Goal: Information Seeking & Learning: Learn about a topic

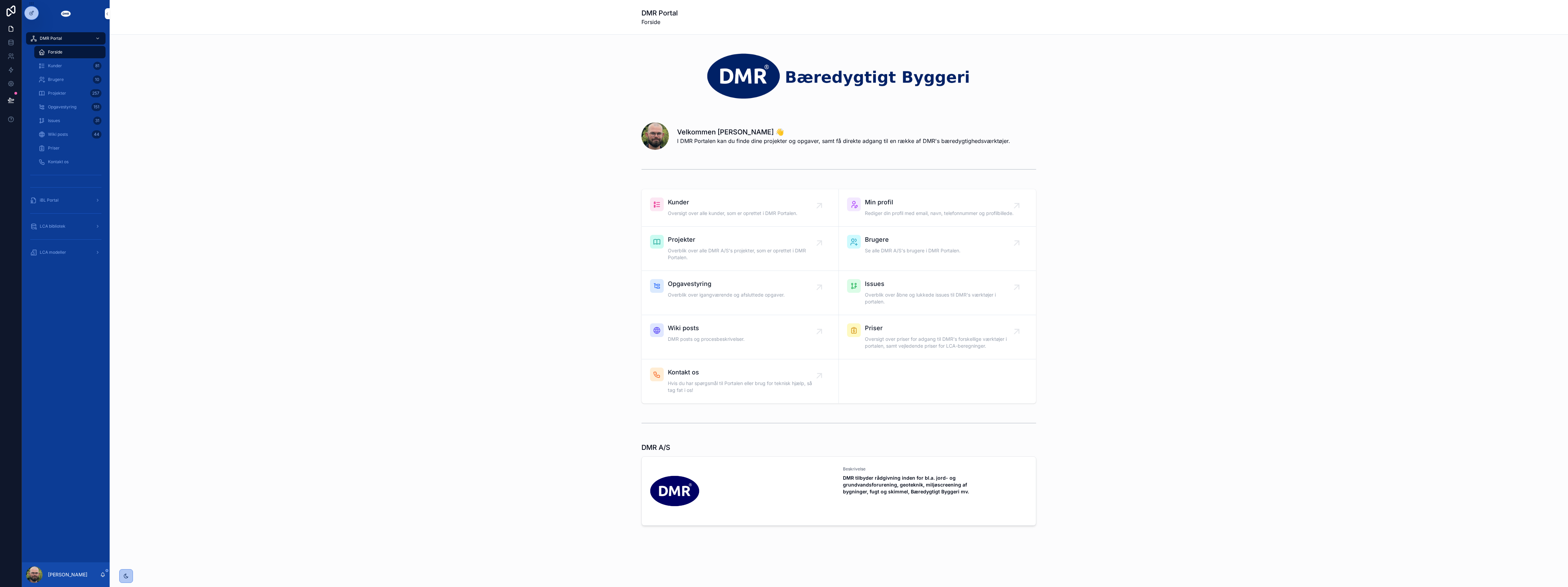
click at [93, 258] on link "LCA modeller" at bounding box center [66, 252] width 80 height 12
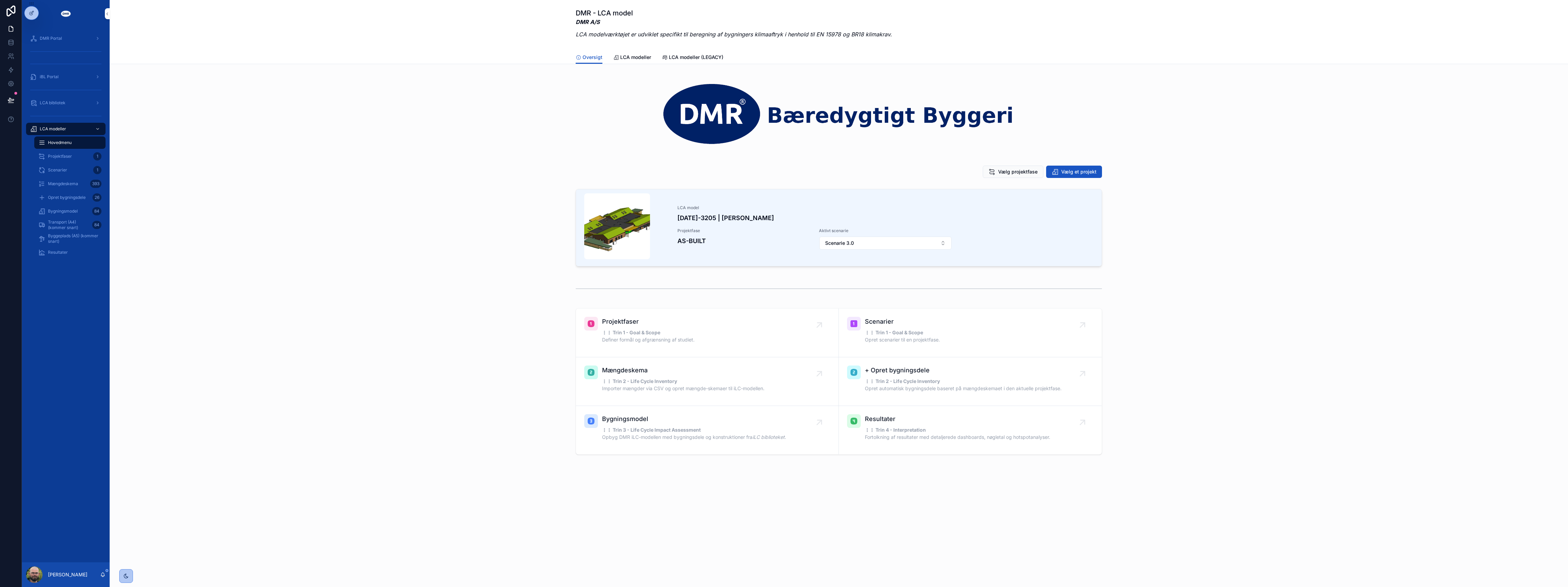
click at [82, 212] on div "Bygningsmodel 84" at bounding box center [70, 211] width 63 height 11
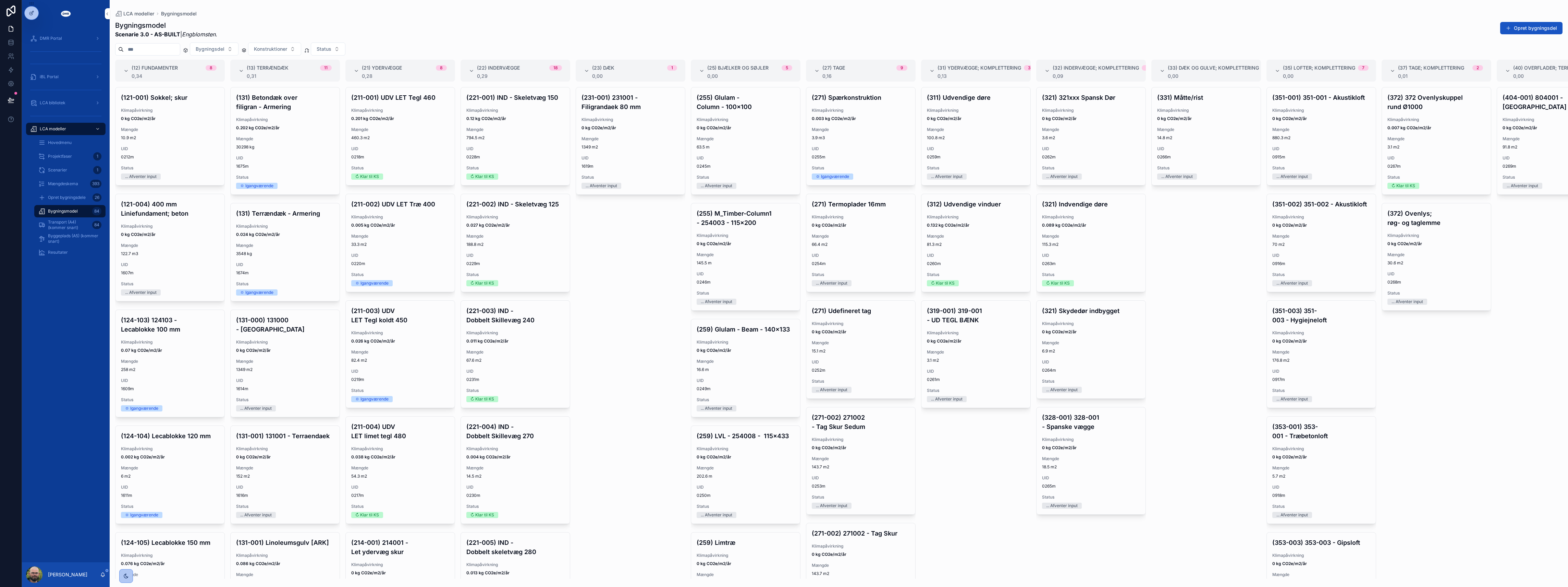
click at [638, 319] on div "(231-001) 231001 - Filigrandaek 80 mm Klimapåvirkning 0 kg CO2e/m2/år Mængde 13…" at bounding box center [631, 333] width 110 height 492
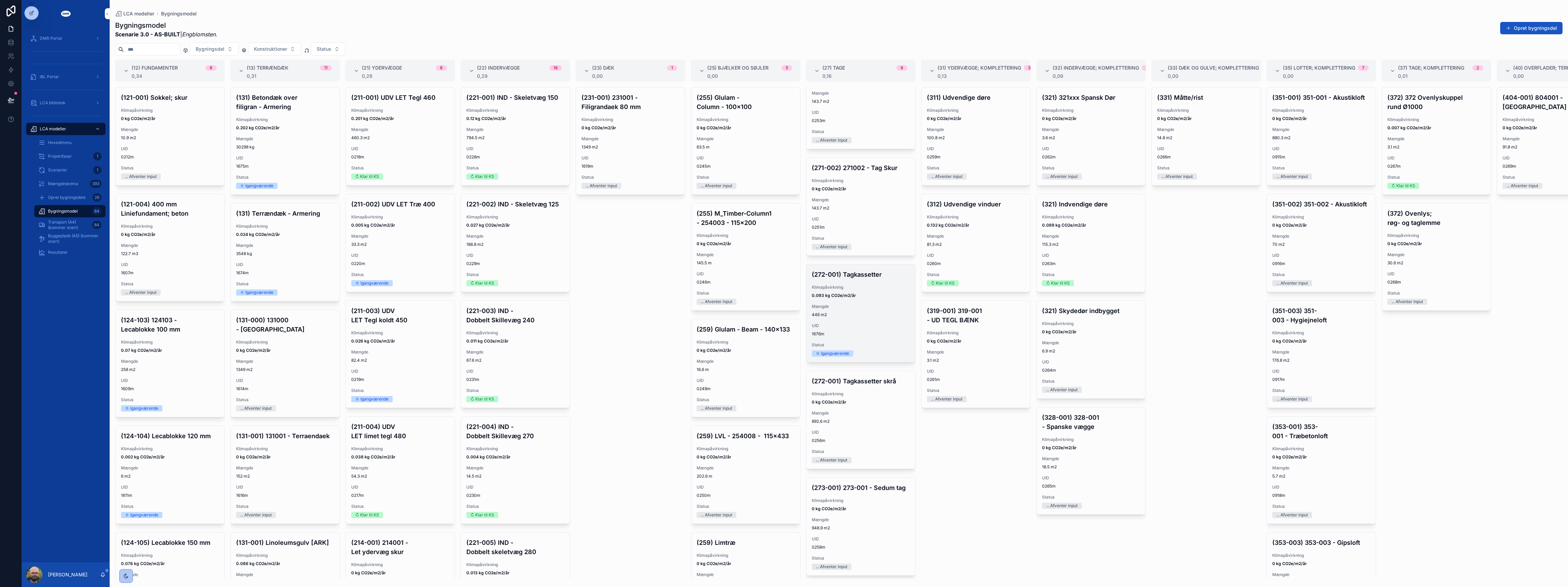
scroll to position [411, 0]
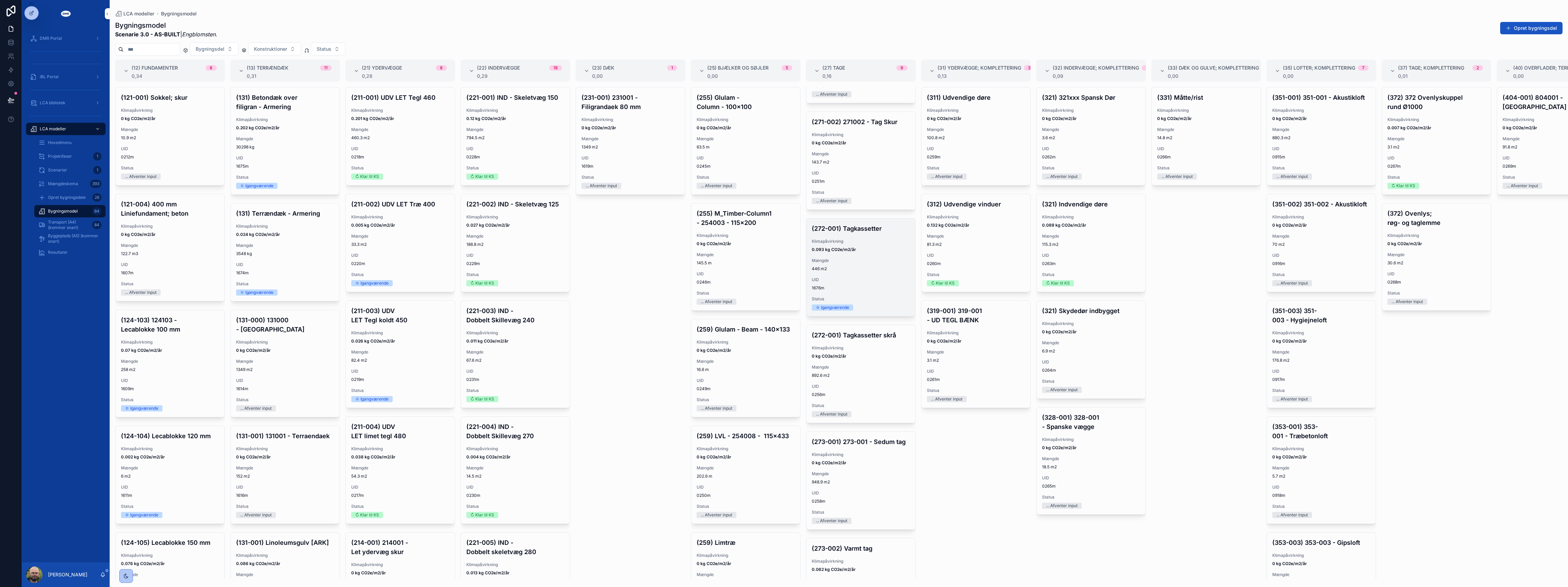
click at [869, 281] on span "UID" at bounding box center [861, 280] width 98 height 6
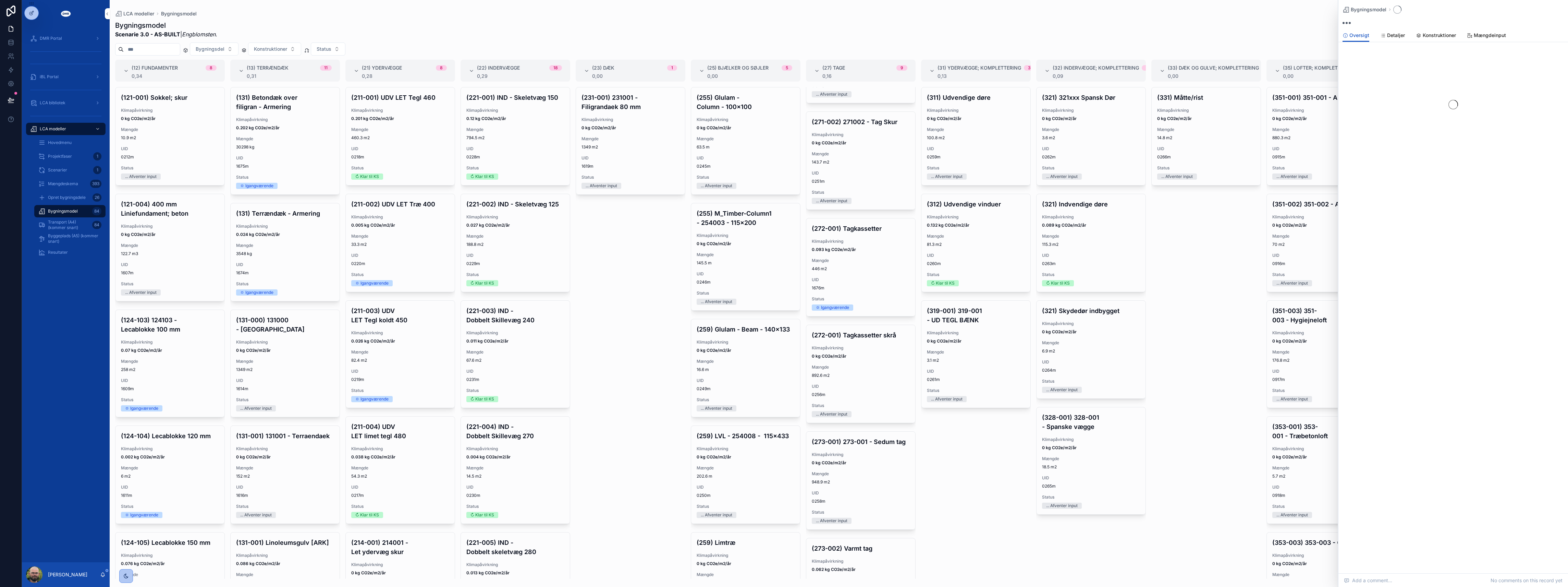
click at [1433, 30] on link "Konstruktioner" at bounding box center [1436, 36] width 40 height 14
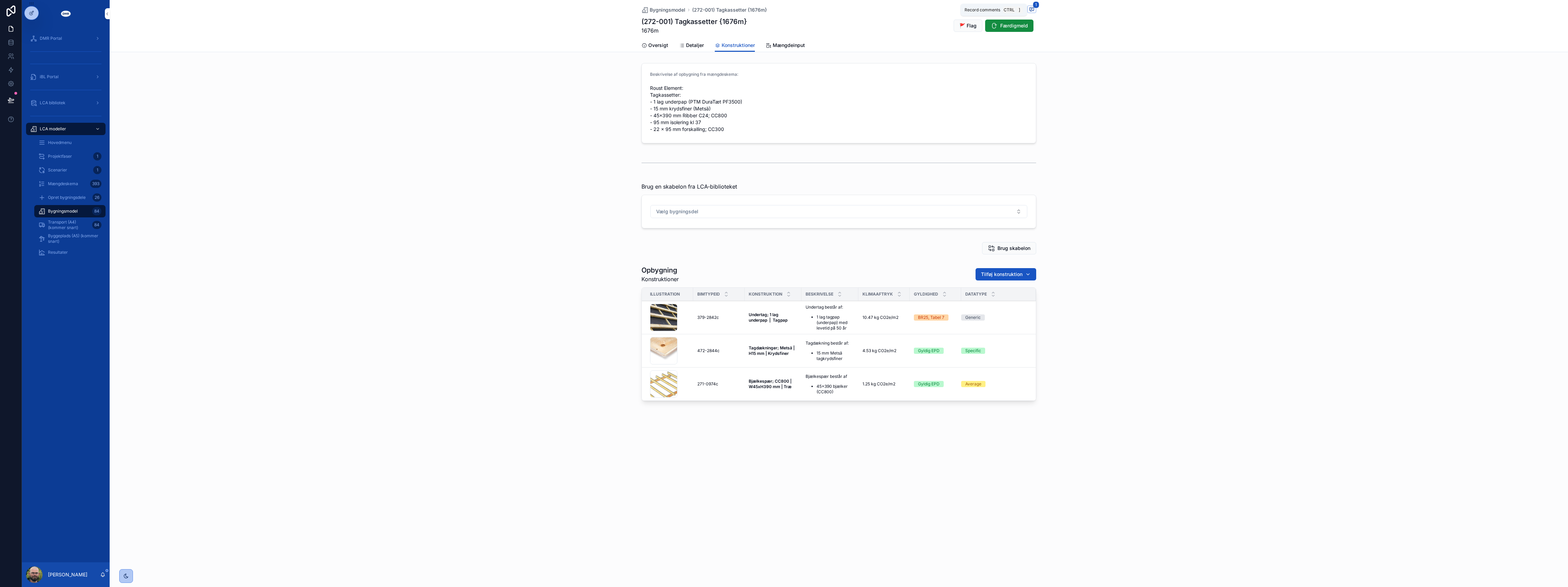
click at [1030, 11] on icon "scrollable content" at bounding box center [1032, 9] width 4 height 4
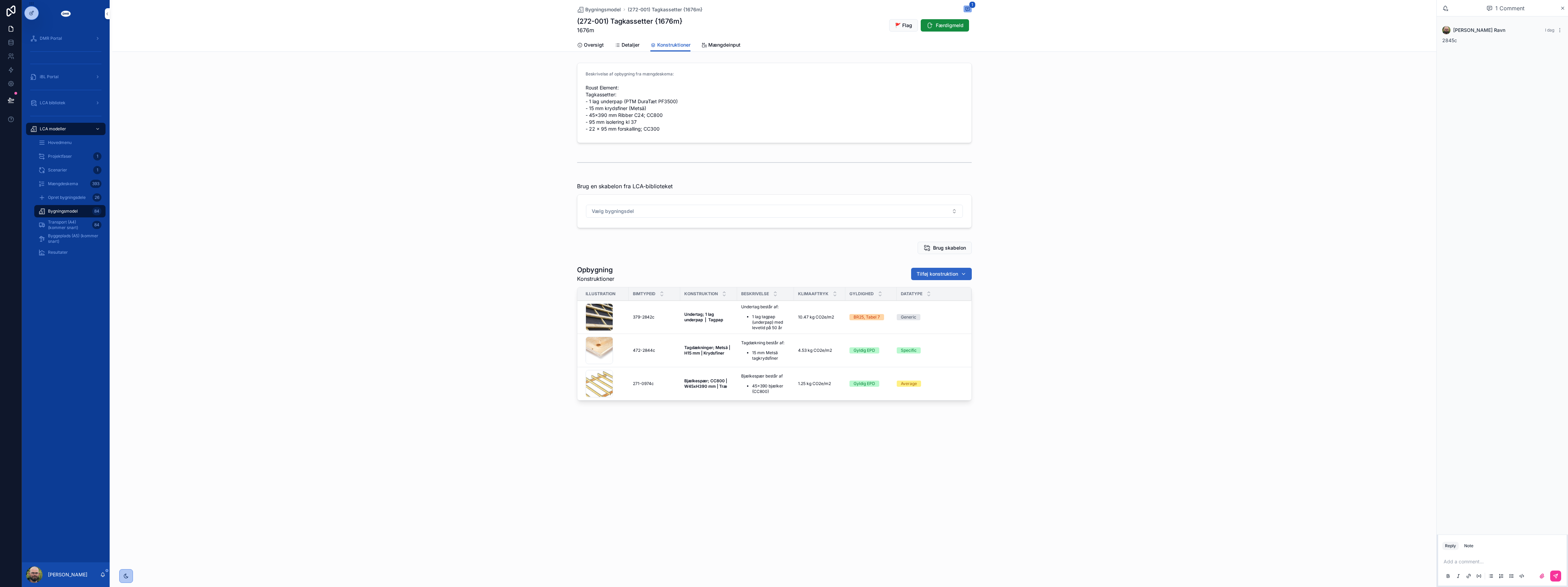
click at [937, 277] on span "Tilføj konstruktion" at bounding box center [937, 274] width 42 height 7
type input "****"
click at [928, 297] on div "Isolering; kl. 37; Rockwool Flexibatt | W95 mm | Mineraluld {271-2845c}" at bounding box center [942, 303] width 95 height 11
click at [1564, 8] on icon "scrollable content" at bounding box center [1563, 8] width 5 height 6
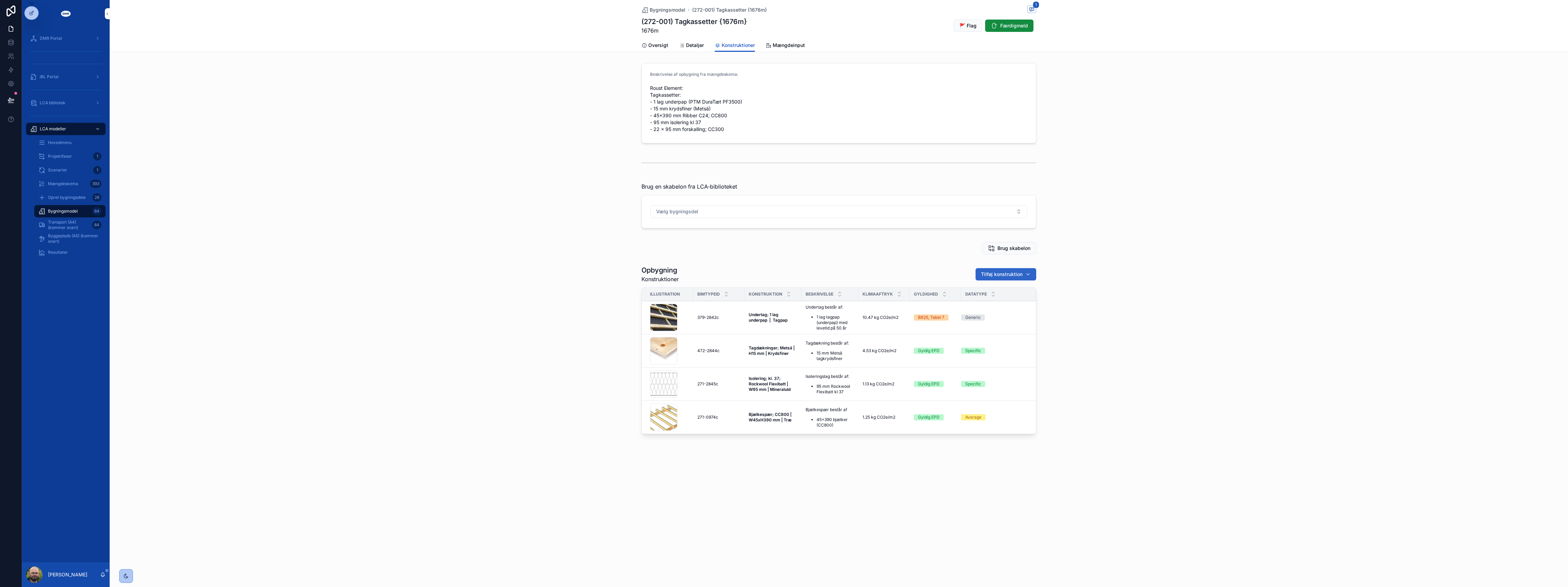
click at [1006, 279] on button "Tilføj konstruktion" at bounding box center [1006, 274] width 60 height 12
type input "*********"
click at [1011, 303] on span "Spredt forskalling; CC300 | W21xH95 mm | Træ {353-1252c}" at bounding box center [1002, 302] width 82 height 7
click at [673, 8] on span "Bygningsmodel" at bounding box center [667, 9] width 35 height 7
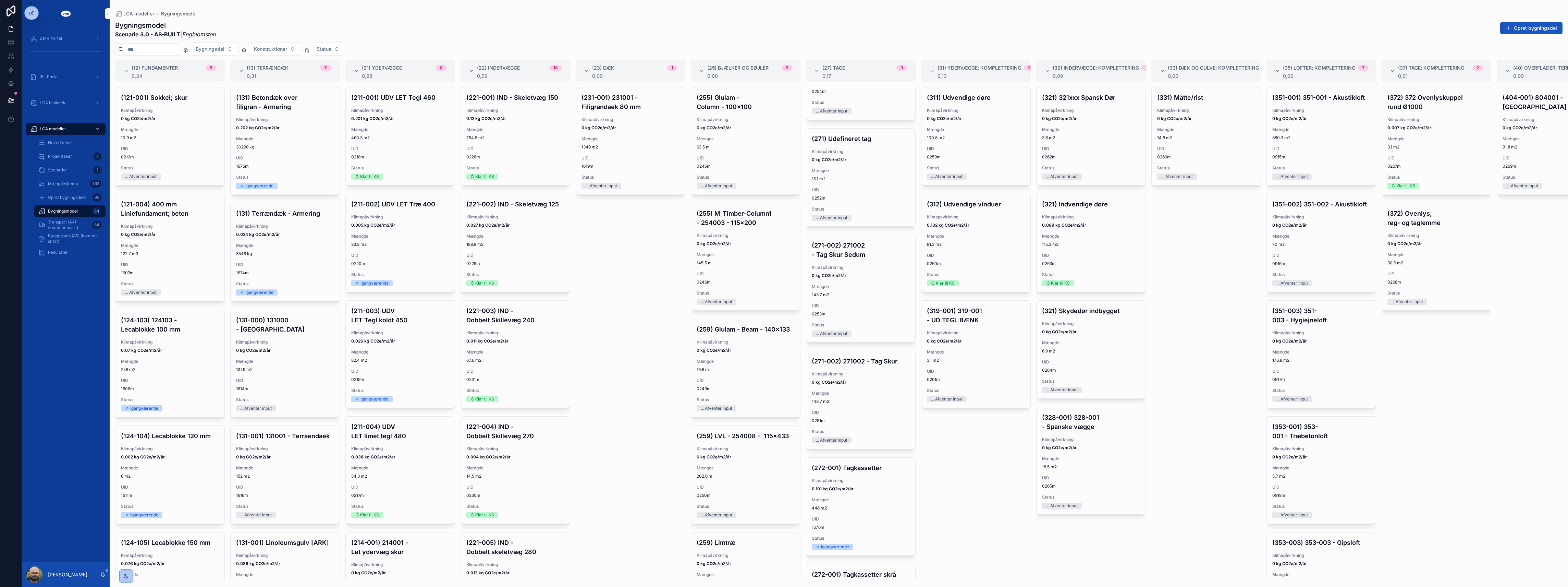
scroll to position [366, 0]
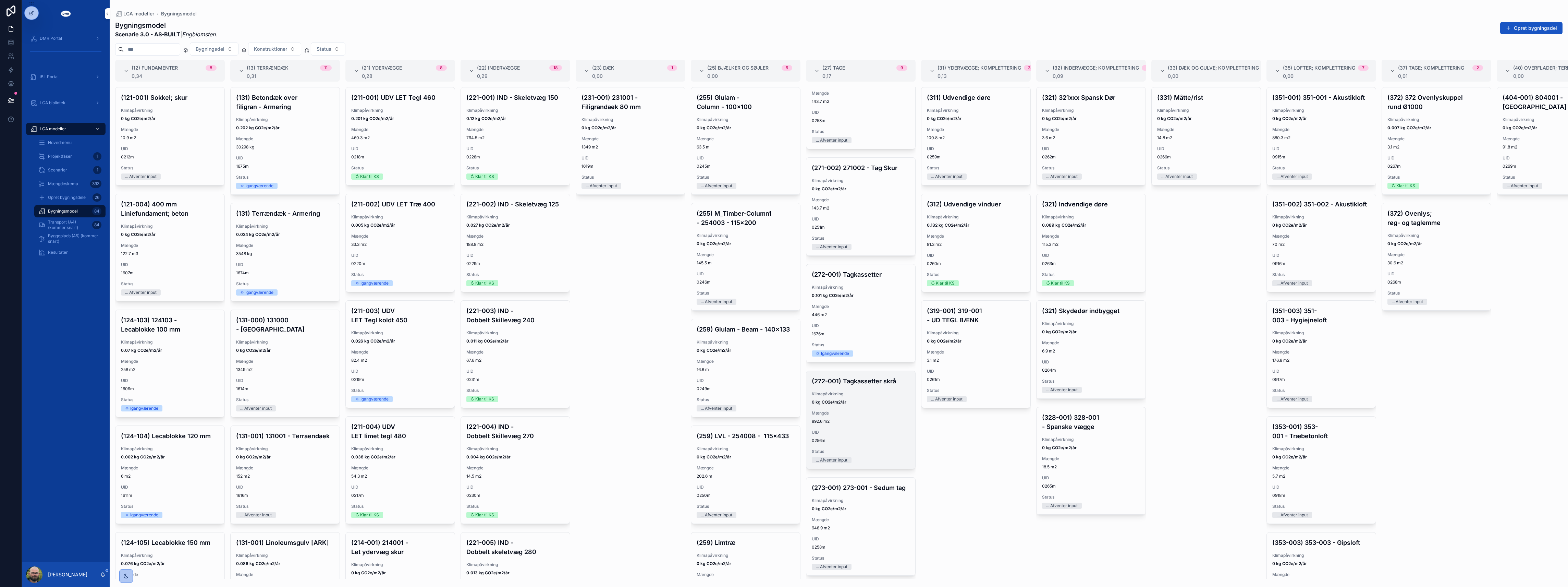
drag, startPoint x: 871, startPoint y: 406, endPoint x: 867, endPoint y: 411, distance: 6.4
click at [867, 411] on div "(272-001) Tagkassetter skrå Klimapåvirkning 0 kg CO2e/m2/år Mængde 892.6 m2 UID…" at bounding box center [861, 419] width 109 height 98
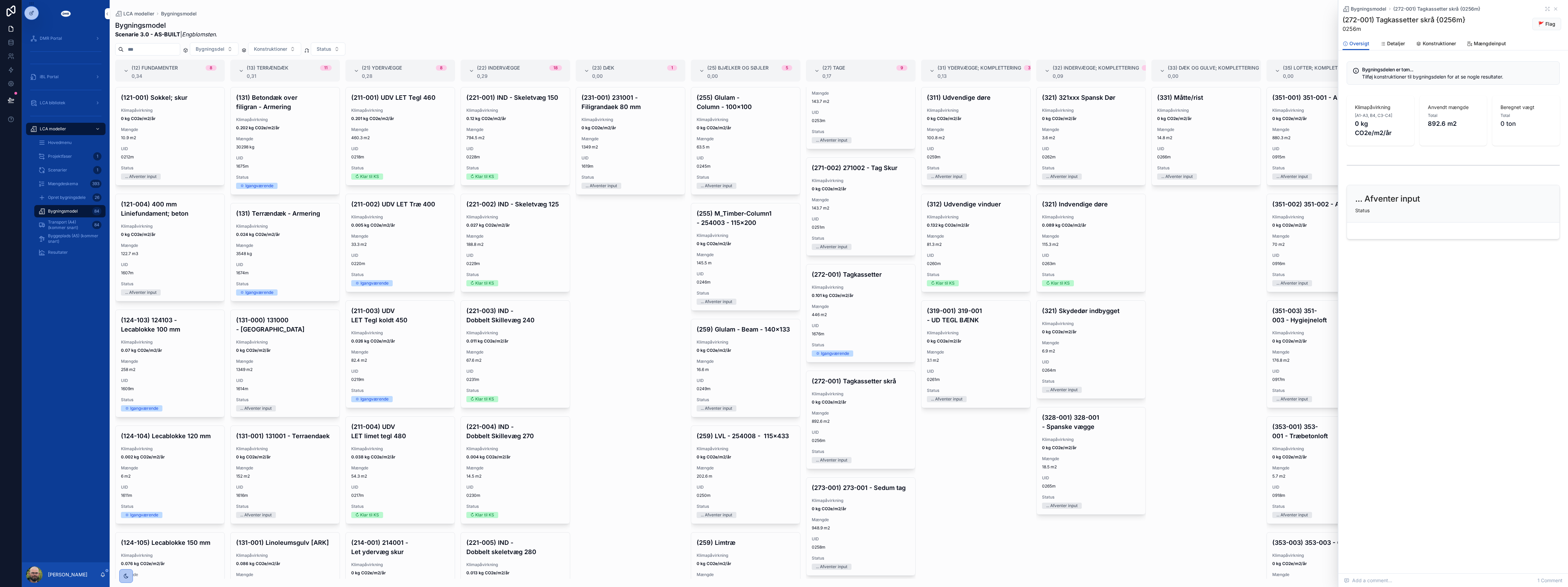
click at [1419, 43] on icon "scrollable content" at bounding box center [1419, 44] width 6 height 6
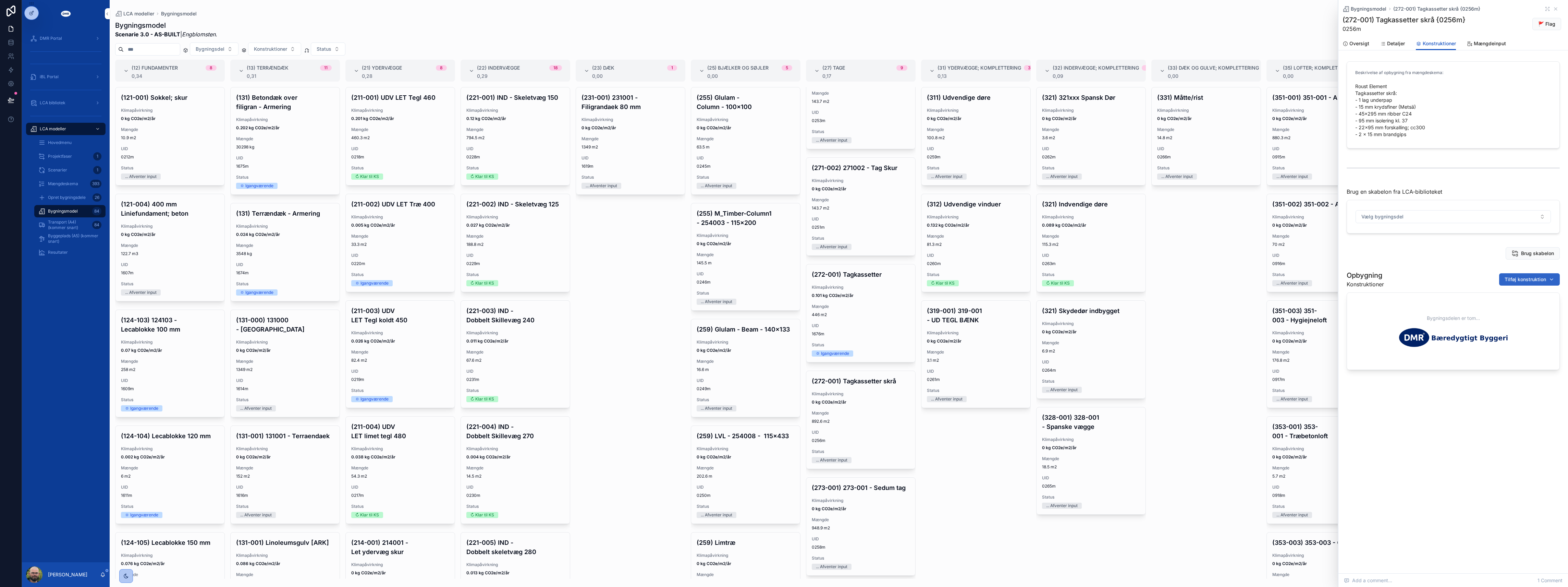
click at [1515, 277] on span "Tilføj konstruktion" at bounding box center [1526, 279] width 42 height 7
type input "****"
click at [1523, 305] on span "Undertag; 1 lag underpap | Tagpap {379-2842c}" at bounding box center [1514, 307] width 82 height 7
click at [1531, 281] on span "Tilføj konstruktion" at bounding box center [1526, 279] width 42 height 7
type input "****"
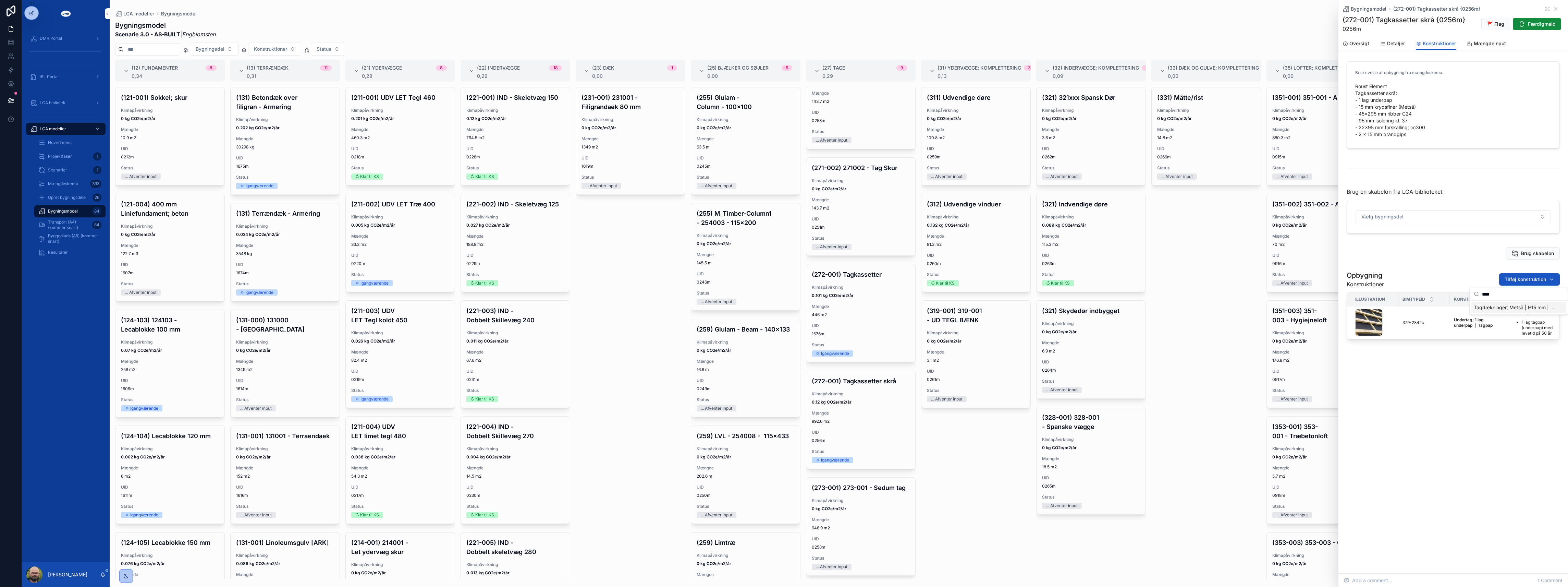
click at [1511, 310] on span "Tagdækninger; Metsä | H15 mm | Krydsfiner {472-2844c}" at bounding box center [1514, 307] width 82 height 7
click at [1524, 279] on span "Tilføj konstruktion" at bounding box center [1526, 279] width 42 height 7
type input "****"
click at [1522, 302] on div "Isolering; kl. 37; Rockwool Flexibatt | W95 mm | Mineraluld {271-2845c}" at bounding box center [1518, 308] width 98 height 14
click at [1522, 307] on span "Isolering; kl. 37; Rockwool Flexibatt | W95 mm | Mineraluld {271-2845c}" at bounding box center [1514, 307] width 82 height 7
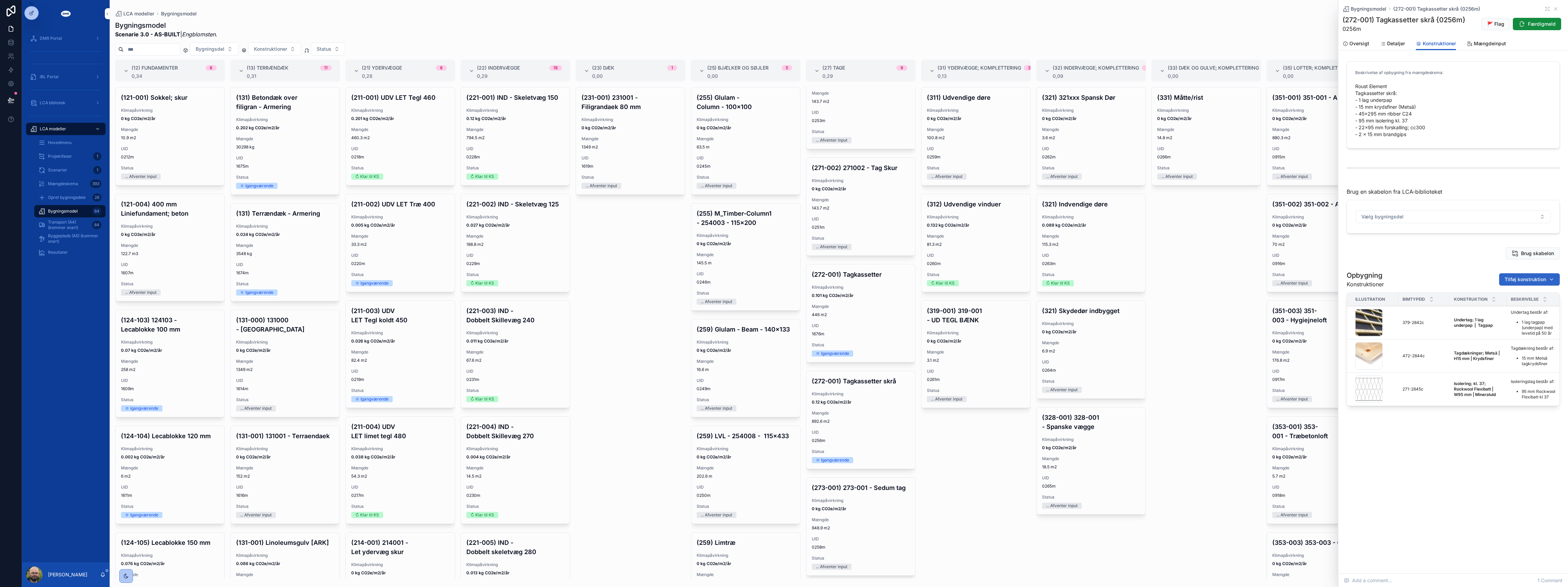
click at [1523, 277] on span "Tilføj konstruktion" at bounding box center [1526, 279] width 42 height 7
type input "****"
click at [1495, 303] on div "Spredt forskalling; CC300 | W21xH95 mm | Træ {353-1252c}" at bounding box center [1519, 308] width 95 height 11
click at [1534, 276] on button "Tilføj konstruktion" at bounding box center [1529, 280] width 60 height 12
type input "*********"
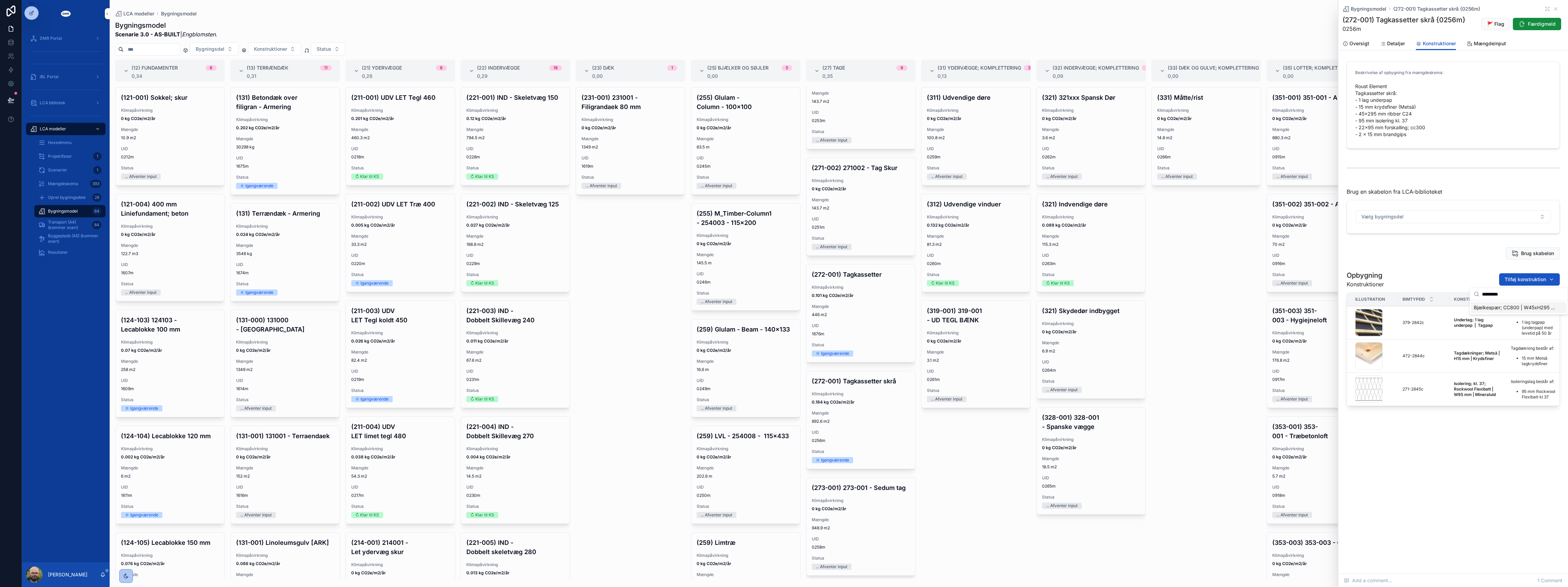
click at [0, 0] on div "Åben i LCA-biblioteket Fjern" at bounding box center [0, 0] width 0 height 0
click at [1441, 262] on div "Brug skabelon" at bounding box center [1453, 253] width 222 height 18
click at [1514, 281] on span "Tilføj konstruktion" at bounding box center [1526, 279] width 42 height 7
click at [1492, 308] on span "Bjælkespær; CC800 | W45xH295 mm | Træ {271-0980c}" at bounding box center [1514, 307] width 82 height 7
click at [1428, 267] on div "Beskrivelse af opbygning fra mængdeskema: Roust Element Tagkassetter skrå: - 1 …" at bounding box center [1453, 252] width 230 height 386
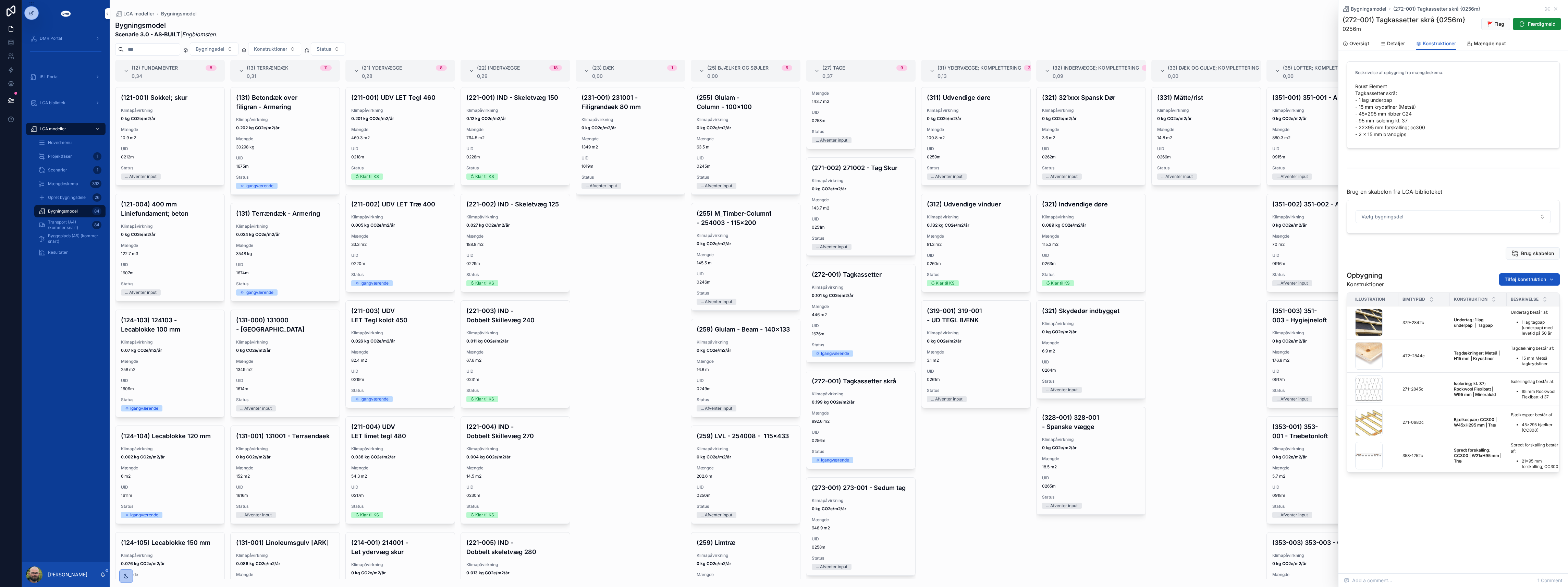
click at [67, 147] on div "Hovedmenu" at bounding box center [70, 143] width 63 height 11
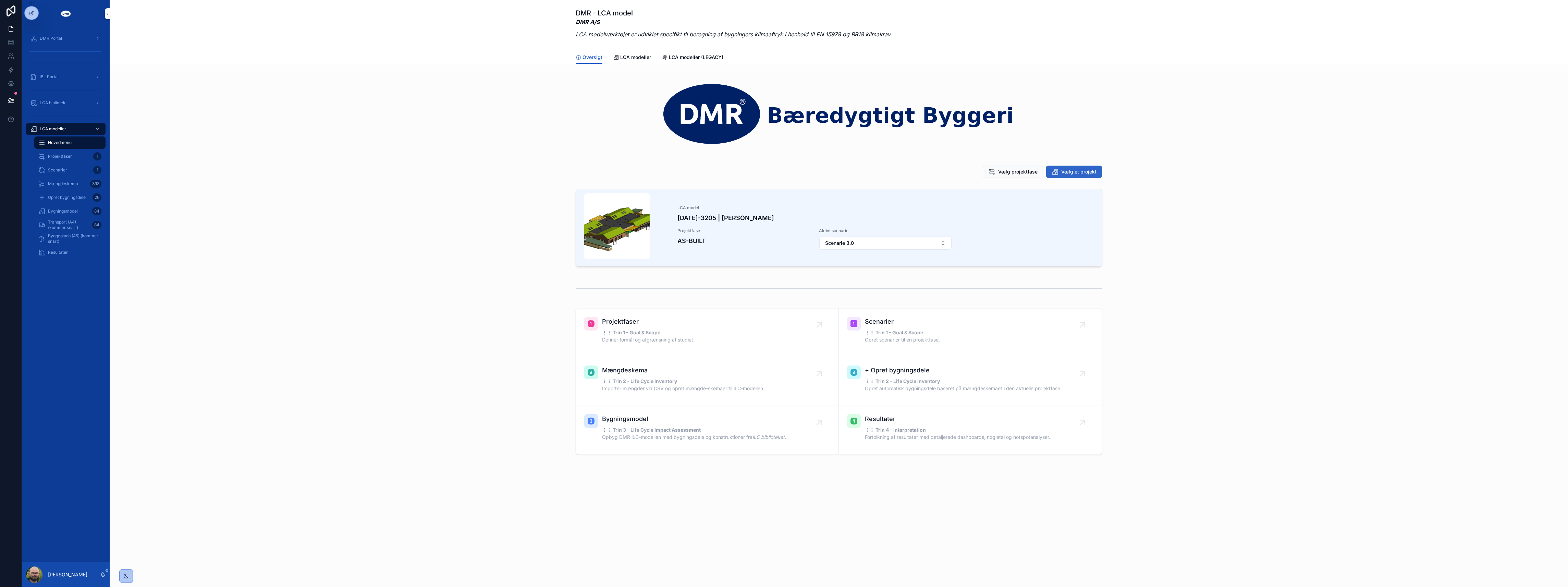
click at [1077, 166] on button "Vælg et projekt" at bounding box center [1074, 172] width 56 height 12
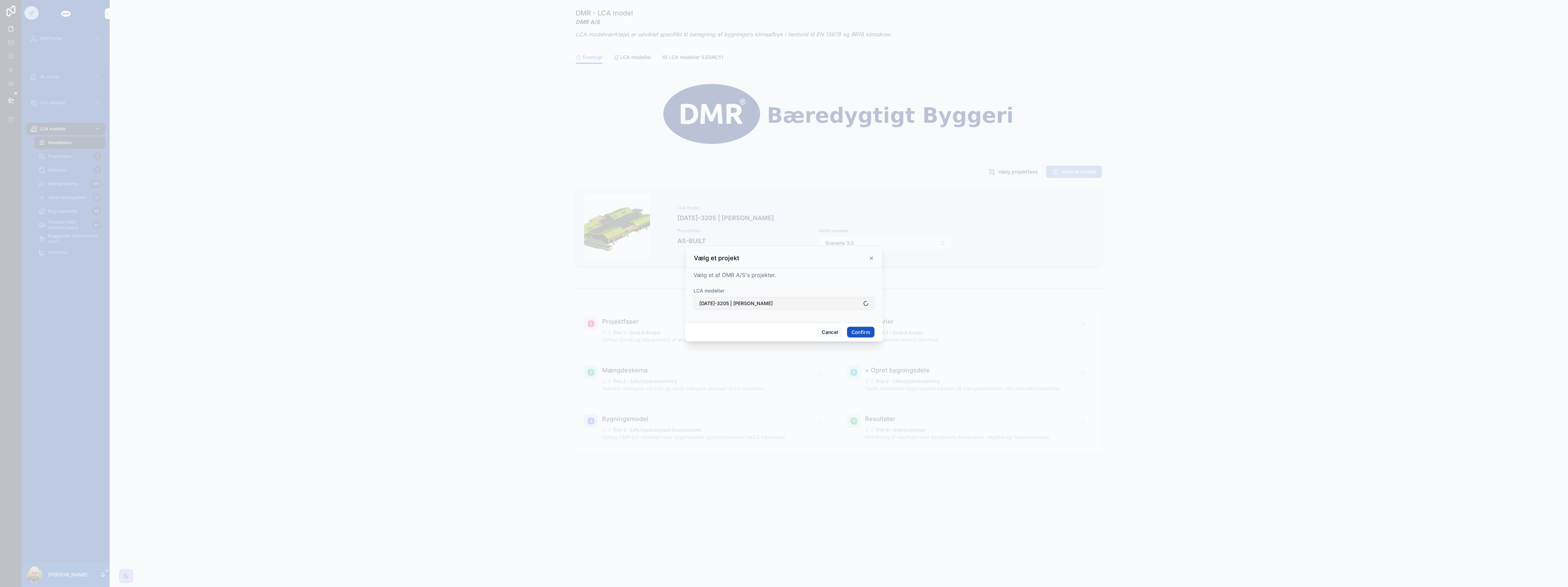
click at [768, 302] on button "[DATE]-3205 | [PERSON_NAME]" at bounding box center [784, 303] width 181 height 13
click at [784, 381] on span "2025-3000.23 | Grynderup Strand 32 (CENTO)" at bounding box center [780, 381] width 82 height 14
click at [860, 328] on button "Confirm" at bounding box center [861, 332] width 27 height 11
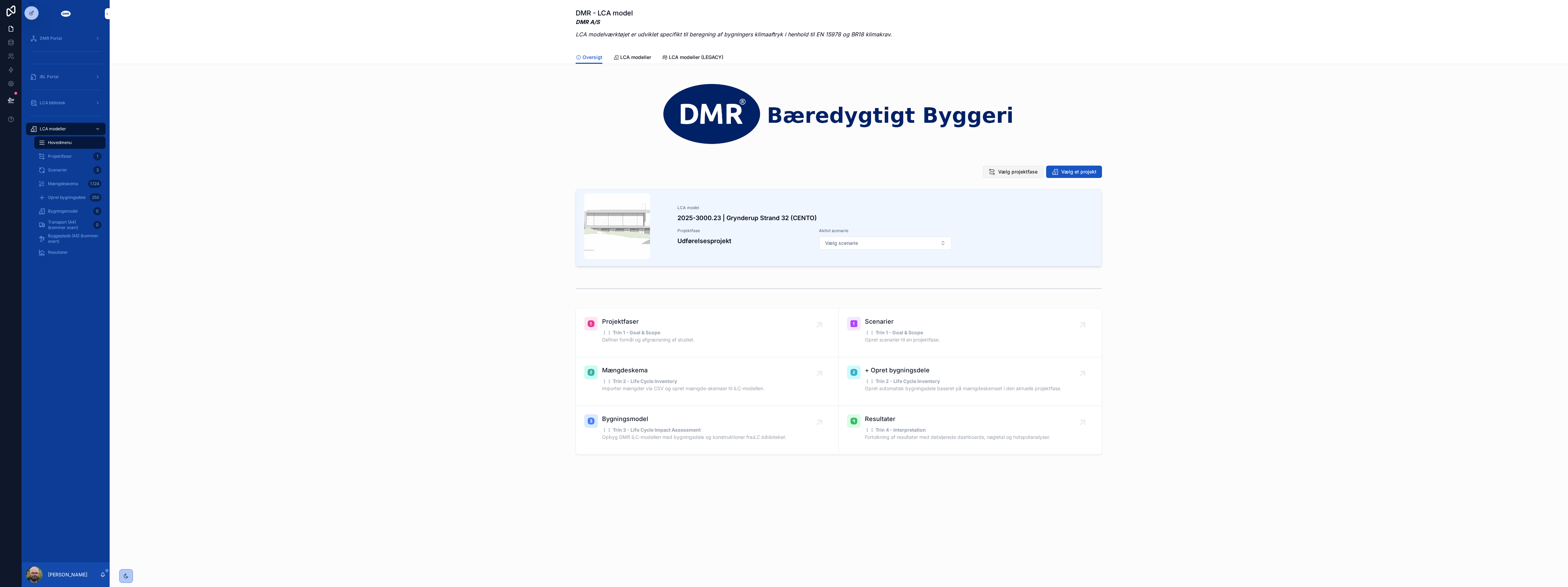
click at [1000, 169] on span "Vælg projektfase" at bounding box center [1018, 171] width 39 height 7
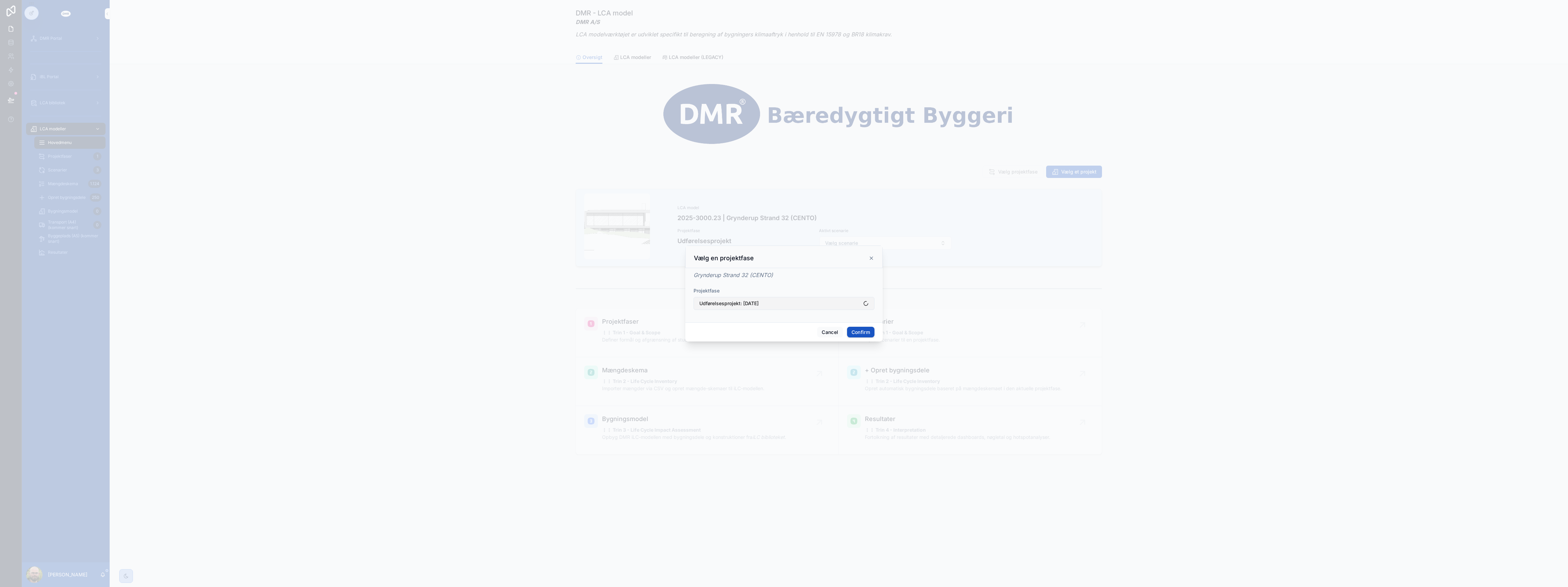
click at [787, 303] on button "Udførelsesprojekt: [DATE]" at bounding box center [784, 303] width 181 height 13
click at [787, 341] on span "Dispositionsforslag: [DATE]" at bounding box center [769, 342] width 60 height 7
click at [856, 334] on button "Confirm" at bounding box center [861, 332] width 27 height 11
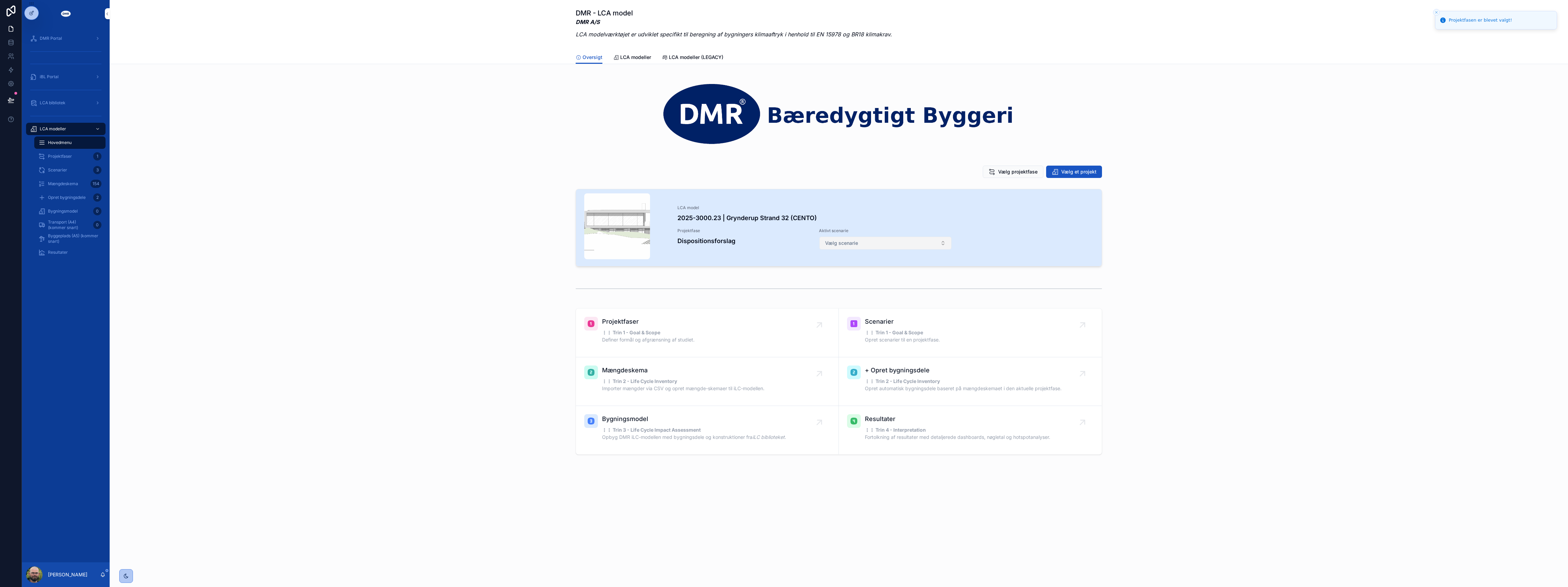
click at [883, 240] on button "Vælg scenarie" at bounding box center [886, 243] width 133 height 13
click at [881, 246] on button "Vælg scenarie" at bounding box center [886, 243] width 133 height 13
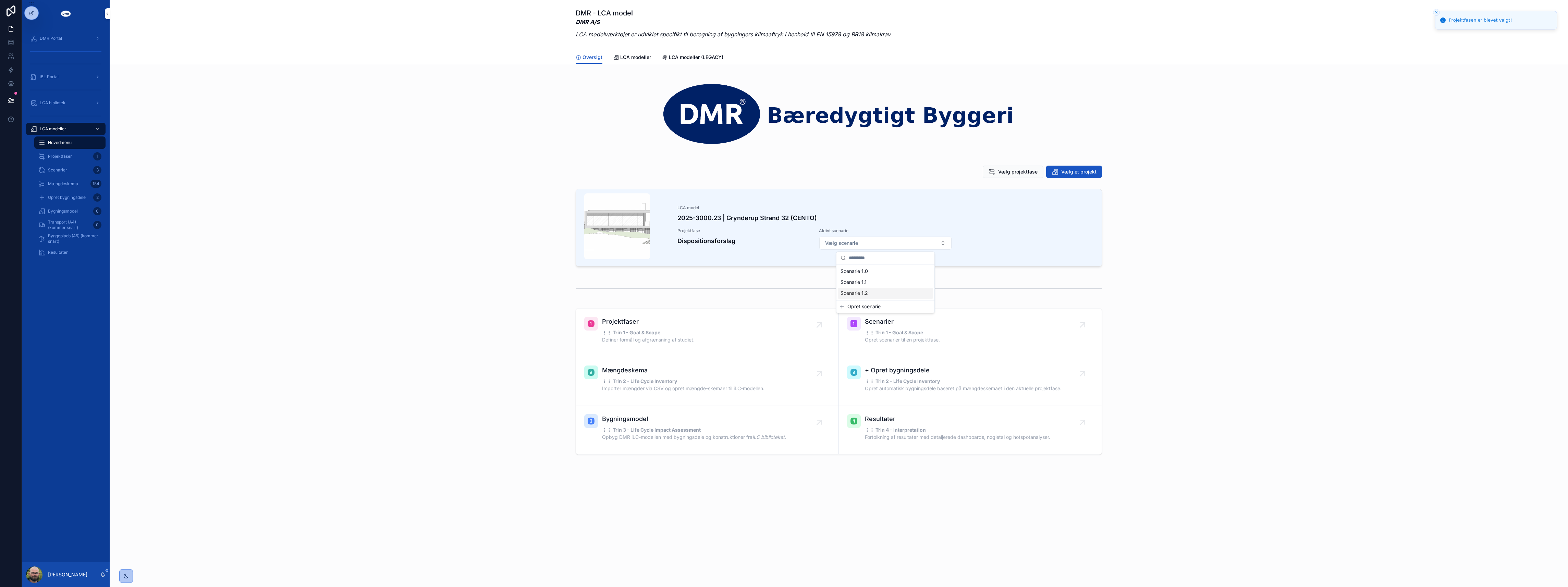
click at [867, 289] on div "Scenarie 1.2" at bounding box center [886, 294] width 95 height 11
drag, startPoint x: 68, startPoint y: 252, endPoint x: 72, endPoint y: 252, distance: 4.0
click at [68, 252] on div "Resultater" at bounding box center [70, 252] width 63 height 11
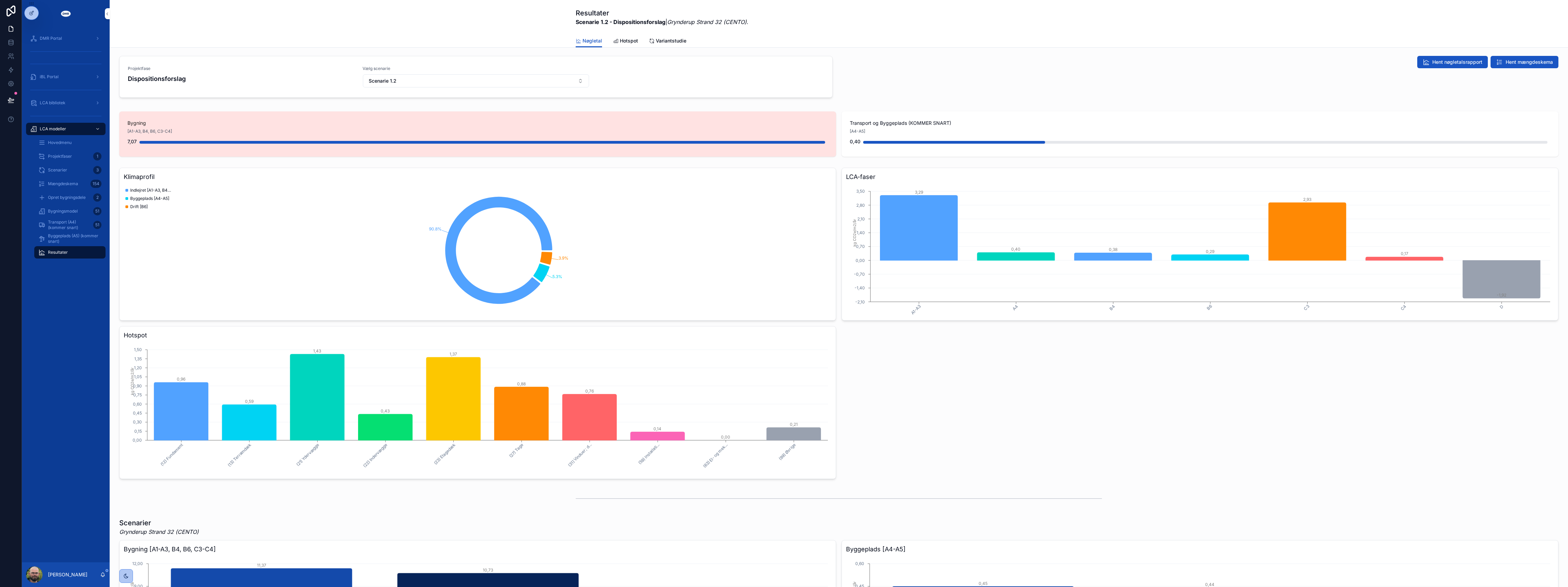
click at [85, 210] on div "Bygningsmodel 51" at bounding box center [70, 211] width 63 height 11
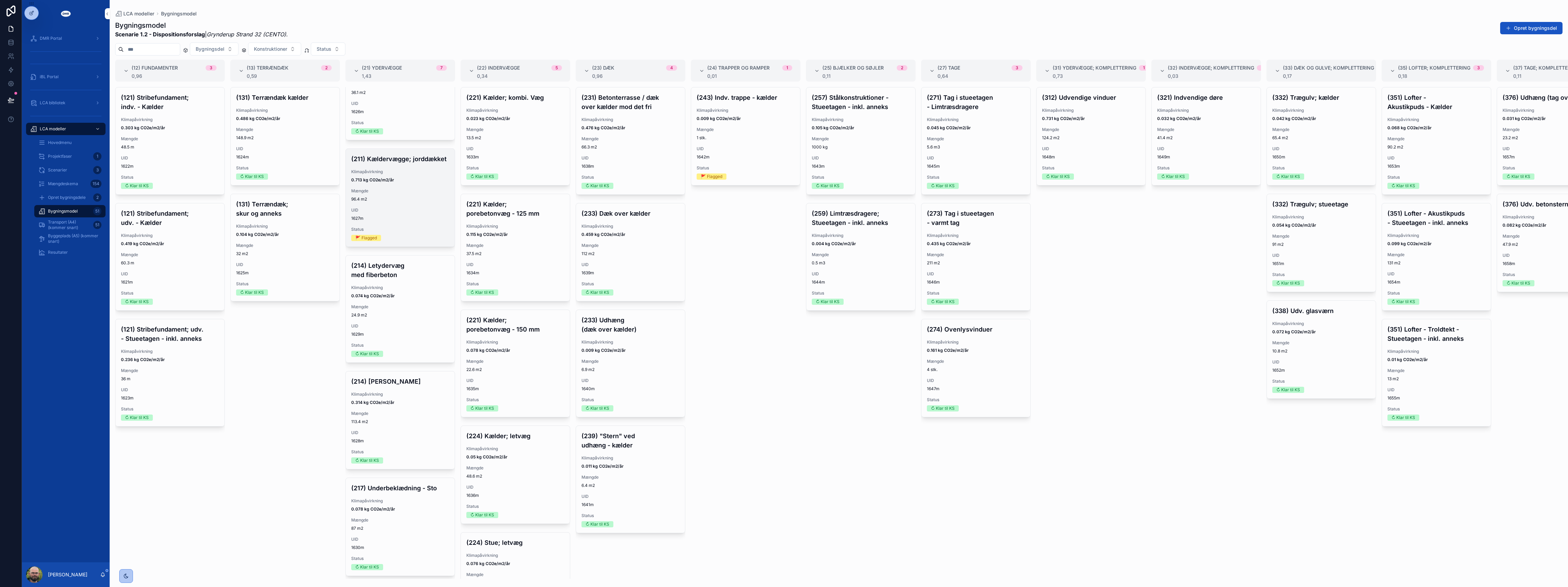
scroll to position [45, 0]
click at [377, 246] on div "(211) Kældervægge; jorddækket Klimapåvirkning 0.713 kg CO2e/m2/år Mængde 96.4 m…" at bounding box center [400, 197] width 109 height 98
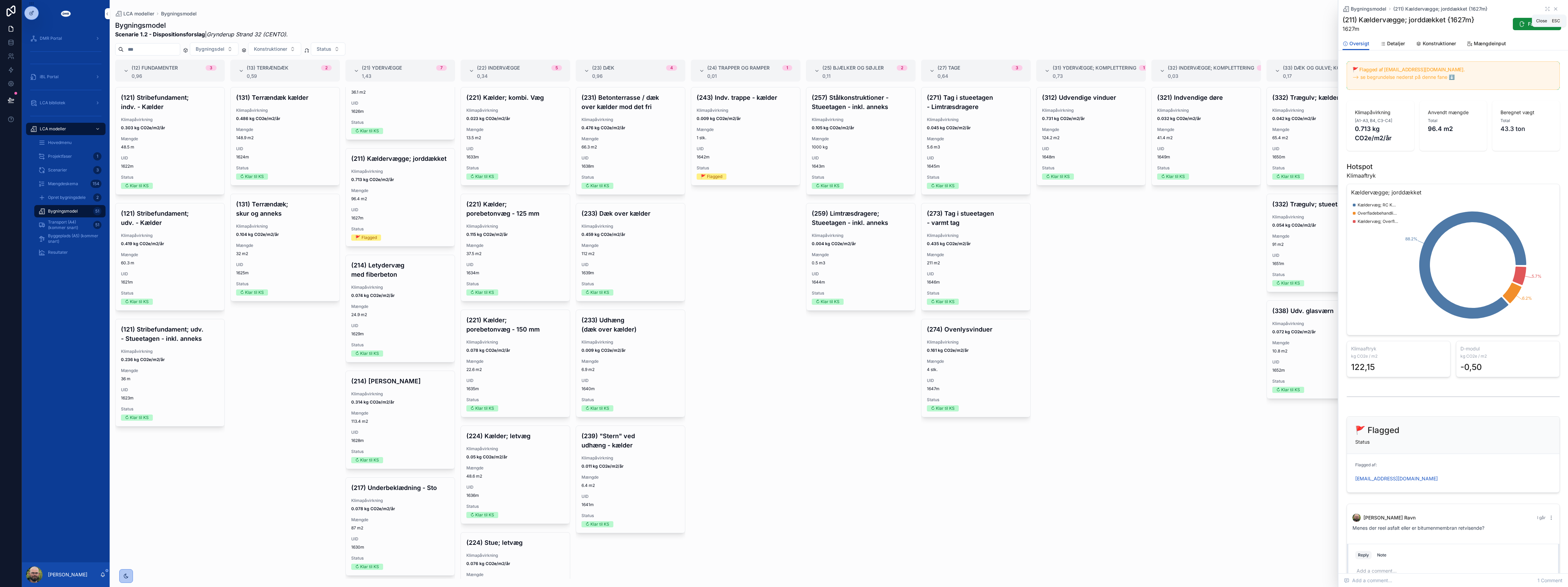
click at [1553, 7] on icon "scrollable content" at bounding box center [1556, 9] width 6 height 6
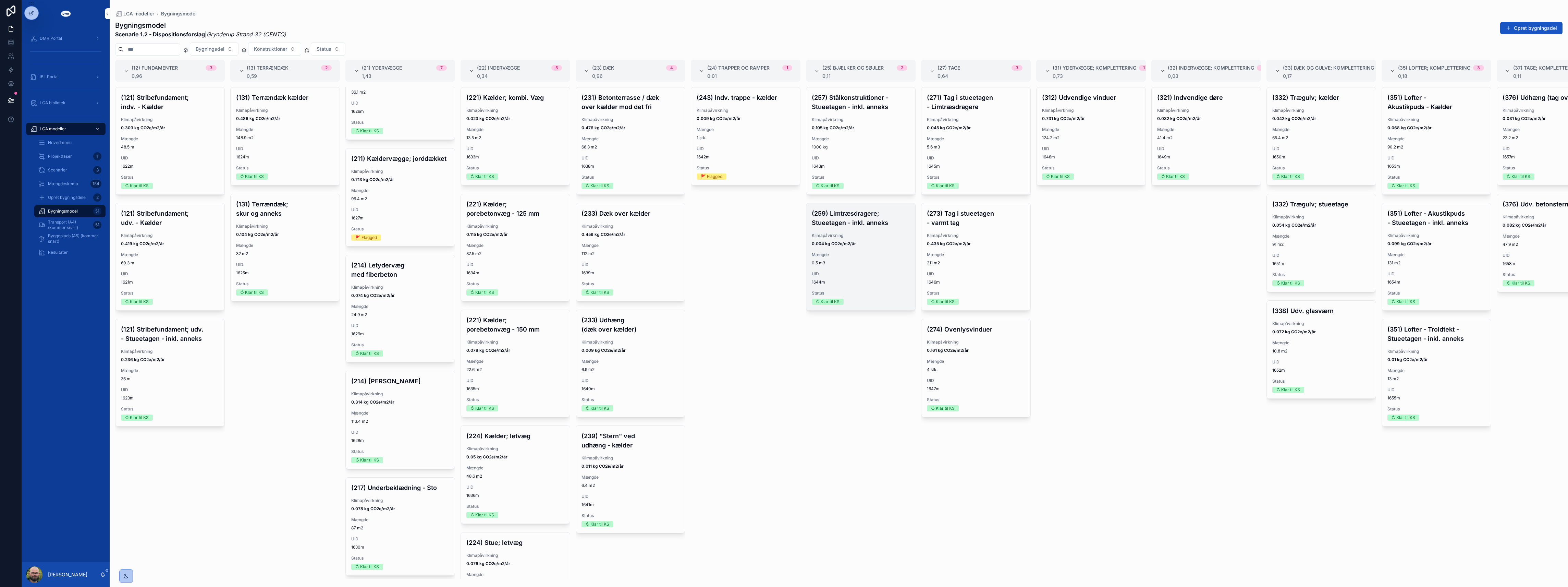
scroll to position [64, 0]
click at [975, 229] on div "(273) Tag i stueetagen - varmt tag Klimapåvirkning 0.435 kg CO2e/m2/år Mængde 2…" at bounding box center [976, 257] width 109 height 107
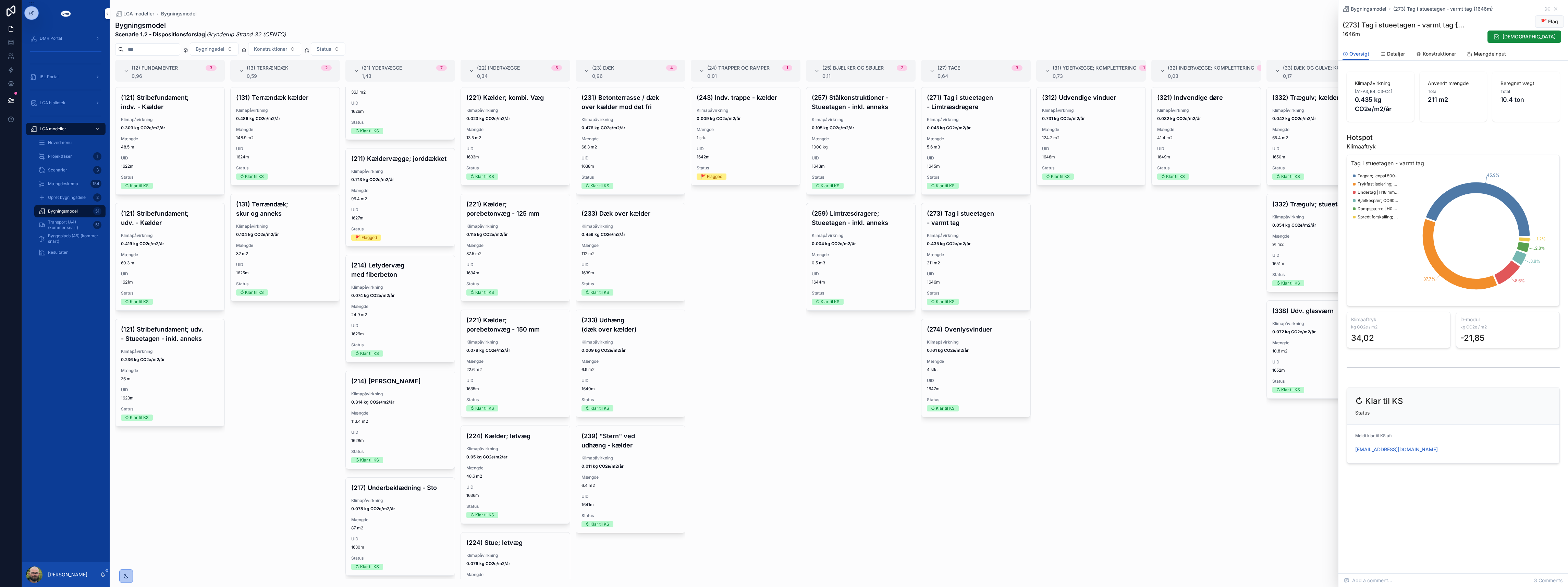
click at [1445, 49] on link "Konstruktioner" at bounding box center [1436, 54] width 40 height 14
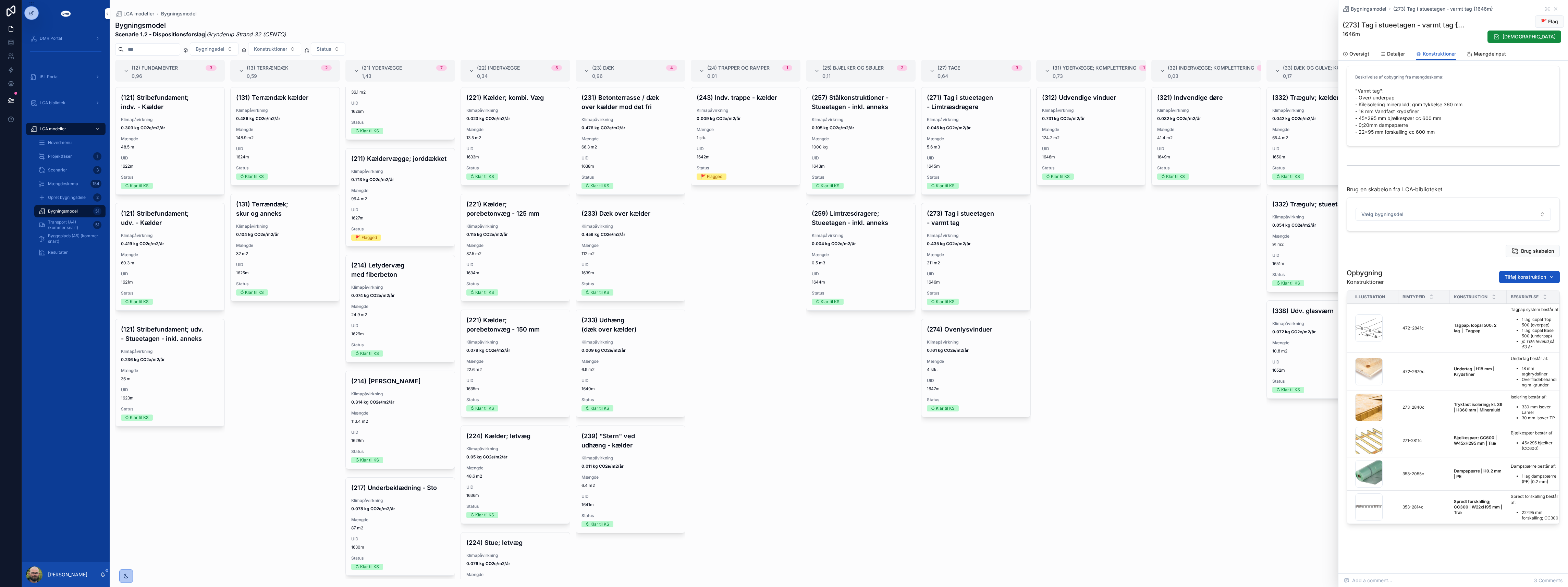
scroll to position [18, 0]
click at [1100, 163] on div "(312) Udvendige vinduer Klimapåvirkning 0.731 kg CO2e/m2/år Mængde 124.2 m2 UID…" at bounding box center [1091, 136] width 109 height 98
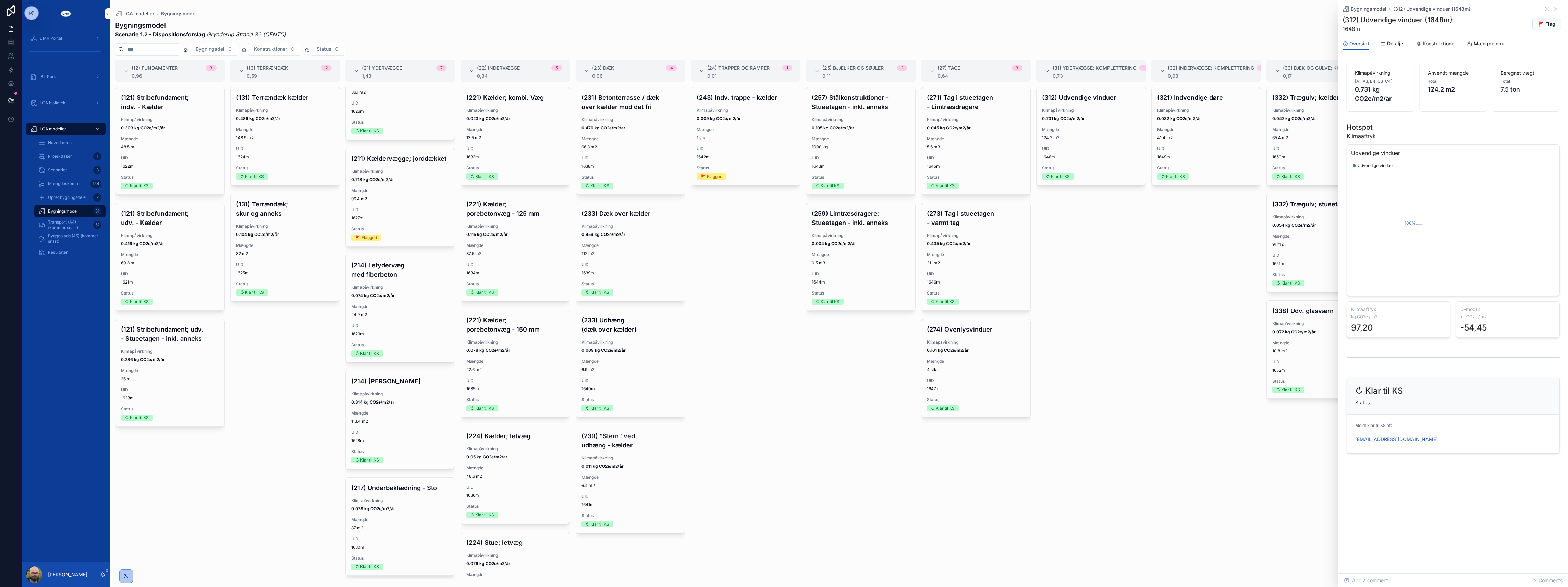
click at [1440, 45] on span "Konstruktioner" at bounding box center [1439, 43] width 33 height 7
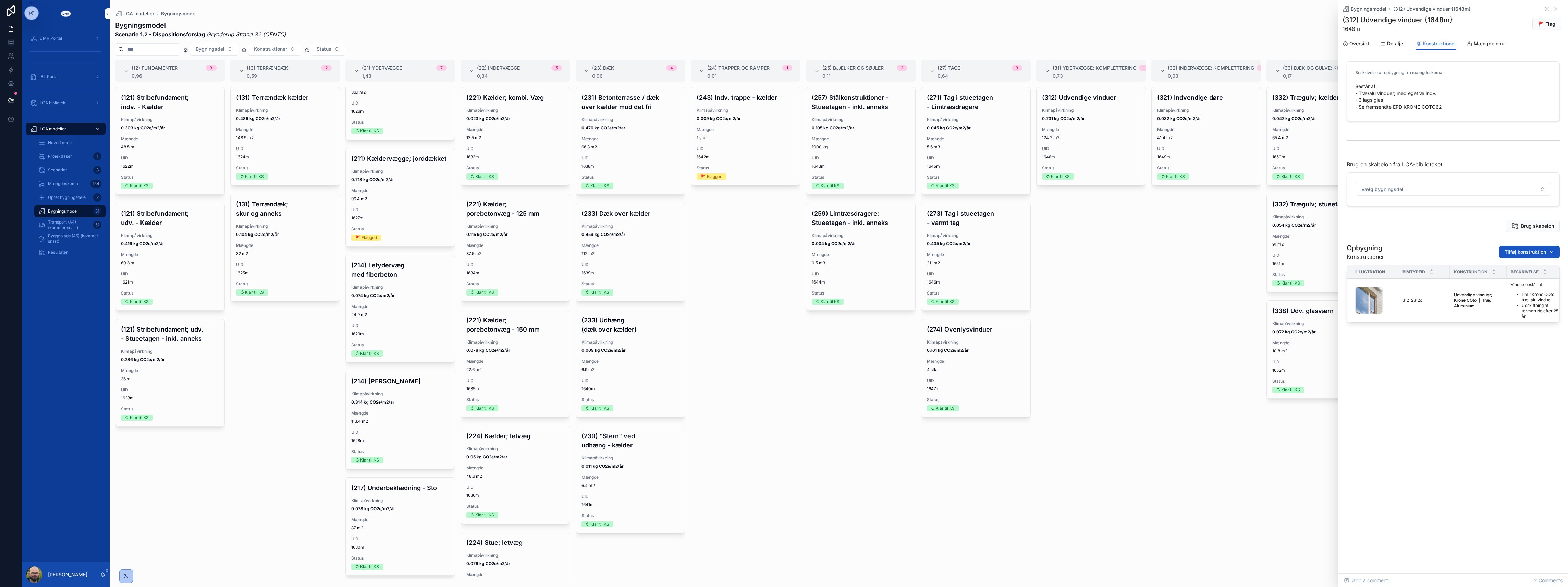
click at [1462, 293] on strong "Udvendige vinduer; Krone COto | Træ; Aluminium" at bounding box center [1473, 300] width 39 height 16
click at [0, 0] on span "Åben i LCA-biblioteket" at bounding box center [0, 0] width 0 height 0
drag, startPoint x: 928, startPoint y: 401, endPoint x: 895, endPoint y: 406, distance: 33.4
click at [928, 401] on span "Status" at bounding box center [976, 399] width 98 height 6
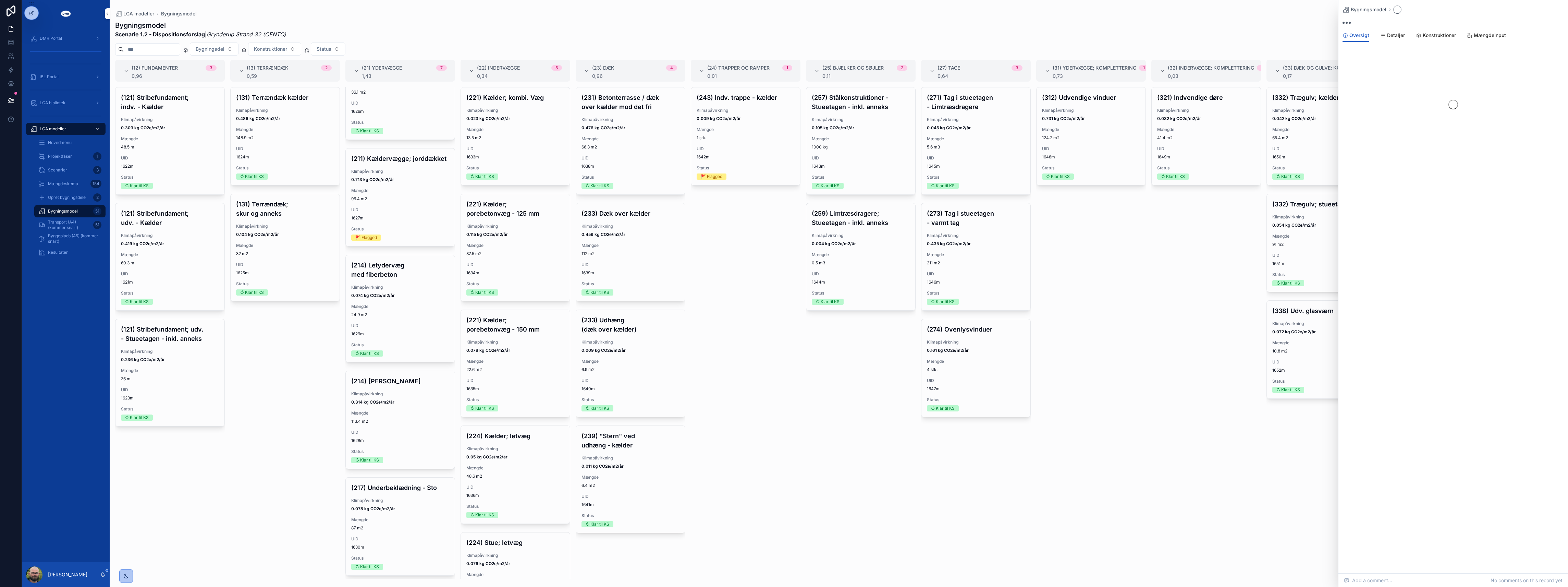
click at [870, 411] on div "(257) Stålkonstruktioner - Stueetagen - inkl. anneks Klimapåvirkning 0.105 kg C…" at bounding box center [861, 333] width 110 height 492
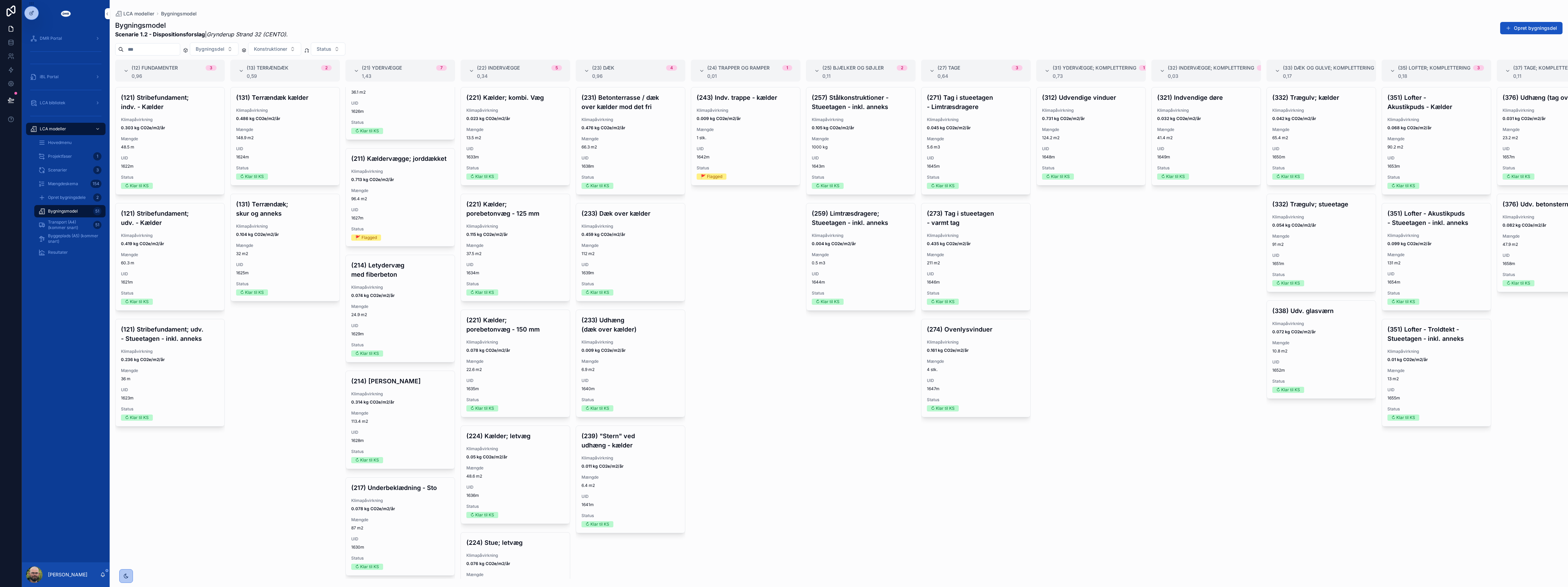
click at [732, 126] on div "(243) Indv. trappe - kælder Klimapåvirkning 0.009 kg CO2e/m2/år Mængde 1 stk. U…" at bounding box center [745, 136] width 109 height 98
click at [289, 428] on div "(131) Terrændæk kælder Klimapåvirkning 0.486 kg CO2e/m2/år Mængde 148.9 m2 UID …" at bounding box center [285, 333] width 110 height 492
click at [65, 250] on span "Resultater" at bounding box center [58, 252] width 20 height 6
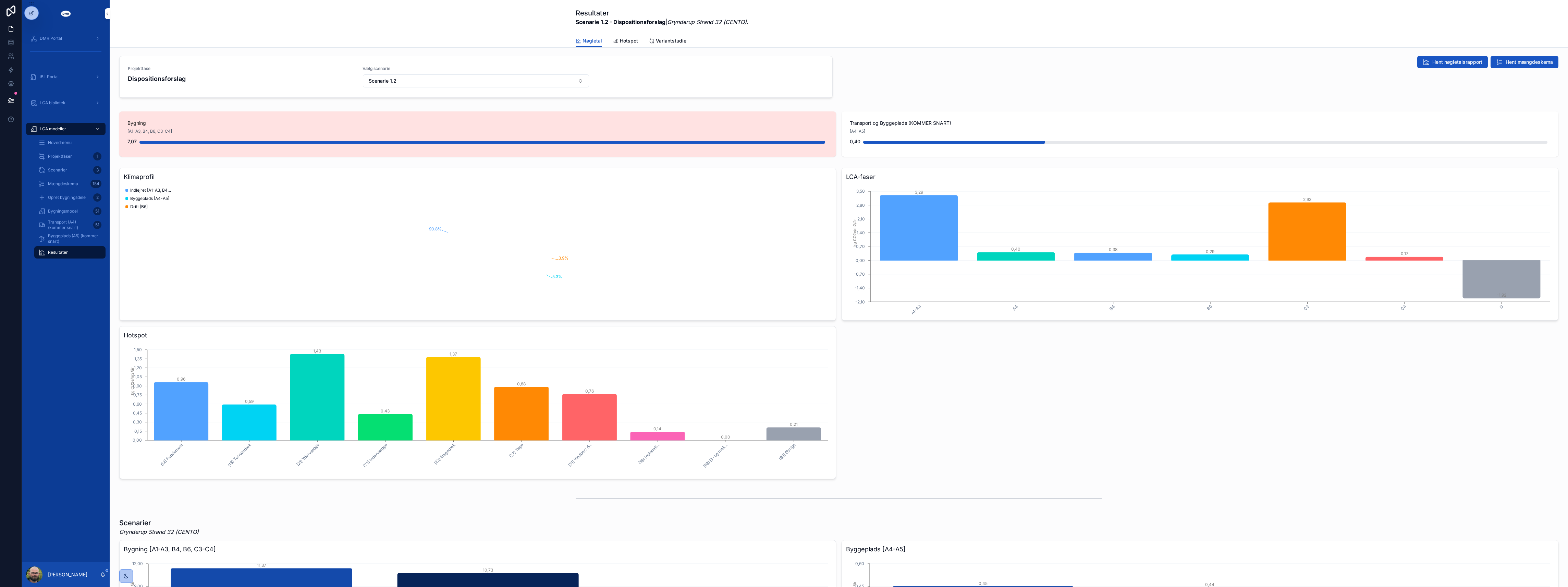
click at [1131, 420] on div "Klimaprofil 90.8% 5.3% 3.9% Indlejret [A1-A3, B4, C3-C4] Byggeplads [A4-A5] Dri…" at bounding box center [839, 323] width 1439 height 312
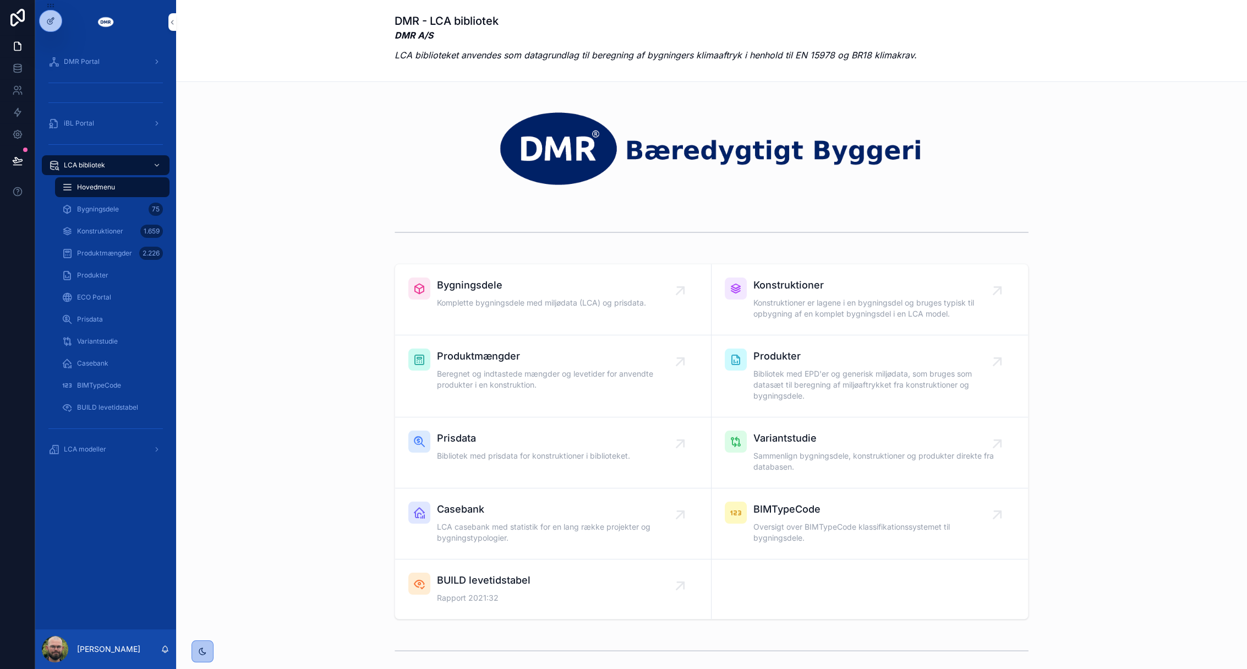
click at [88, 260] on div "Produktmængder 2.226" at bounding box center [112, 253] width 101 height 18
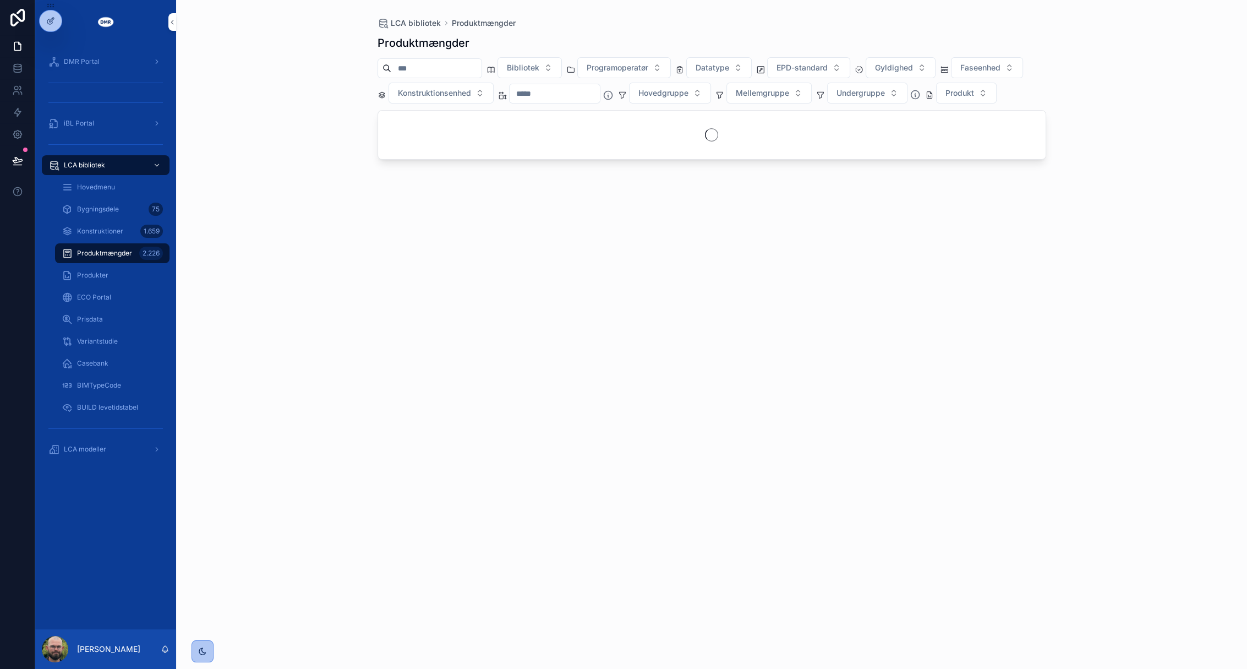
click at [87, 273] on span "Produkter" at bounding box center [92, 275] width 31 height 9
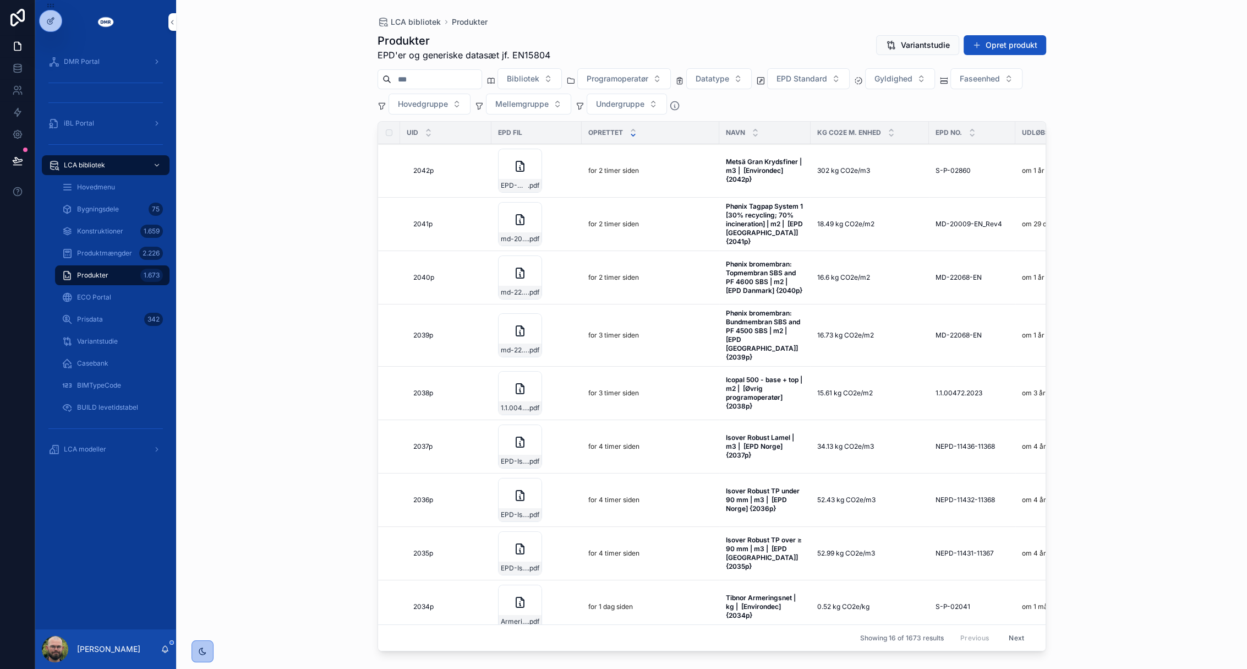
click at [88, 244] on div "Produktmængder 2.226" at bounding box center [112, 253] width 101 height 18
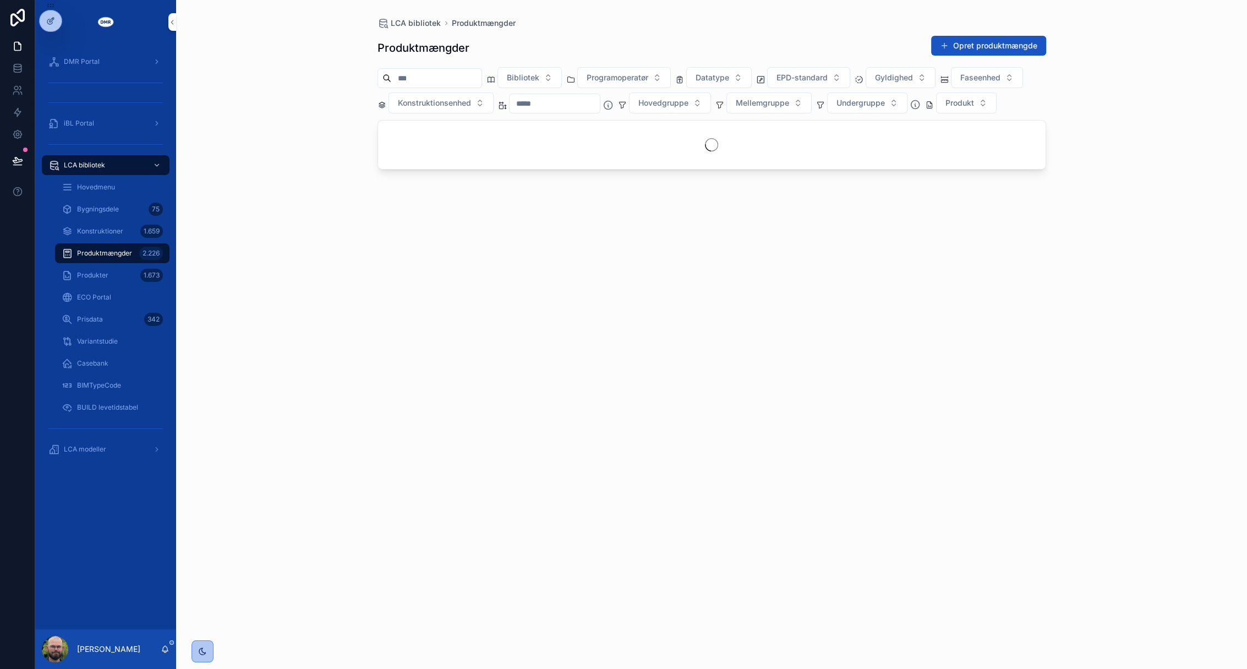
click at [144, 219] on div "Bygningsdele 75" at bounding box center [112, 209] width 128 height 22
click at [133, 228] on div "Konstruktioner 1.659" at bounding box center [112, 231] width 101 height 18
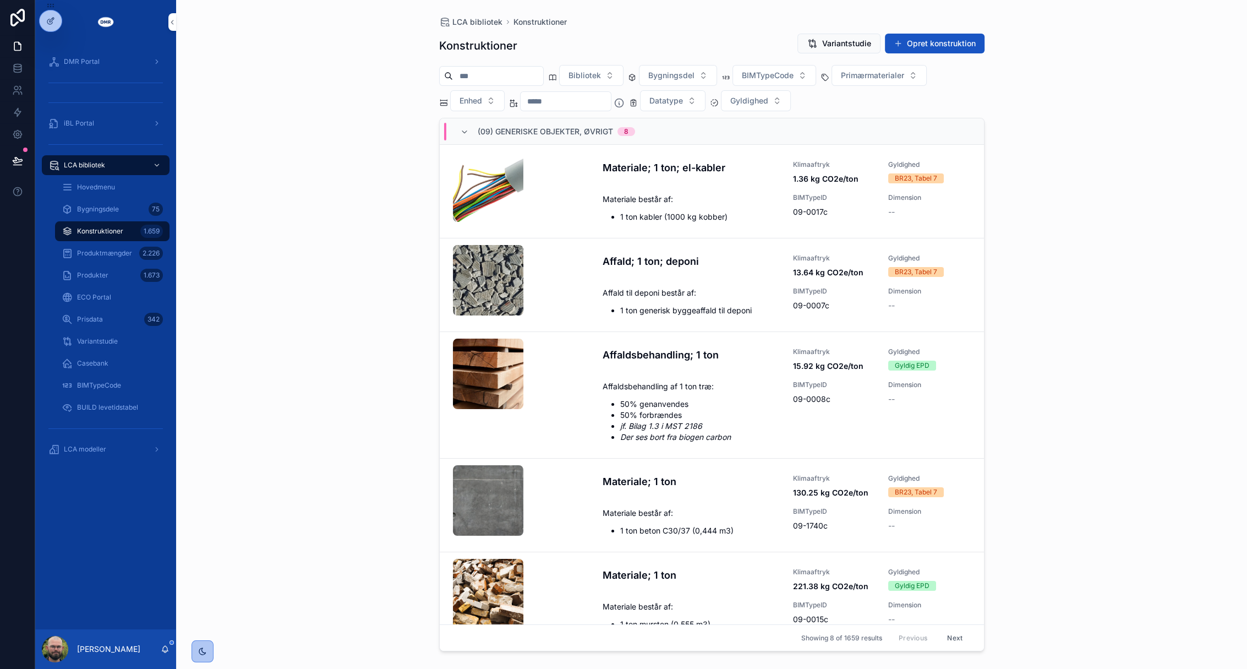
click at [356, 215] on div "LCA bibliotek Konstruktioner Konstruktioner Variantstudie Opret konstruktion Bi…" at bounding box center [711, 334] width 1071 height 669
click at [583, 94] on input "scrollable content" at bounding box center [566, 101] width 90 height 15
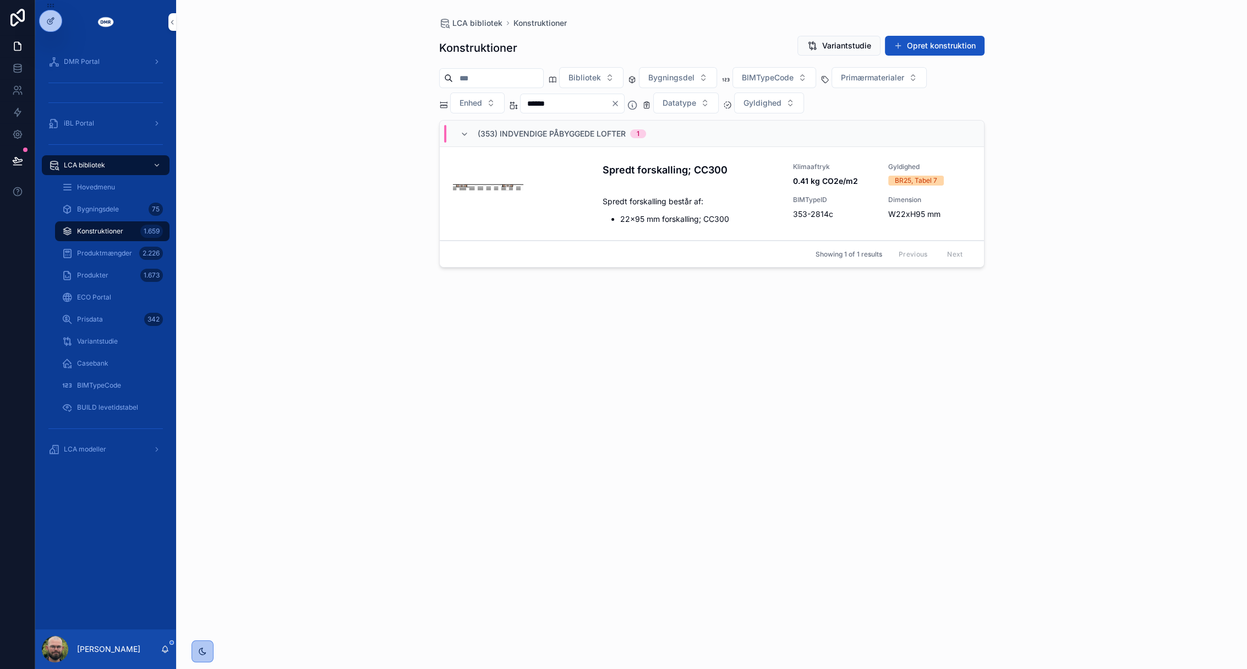
type input "******"
click at [697, 369] on div "Konstruktioner Variantstudie Opret konstruktion Bibliotek Bygningsdel BIMTypeCo…" at bounding box center [711, 342] width 545 height 627
click at [675, 189] on div "Spredt forskalling; CC300 Klimaaftryk 0.41 kg CO2e/m2 Gyldighed BR25, Tabel 7 S…" at bounding box center [787, 193] width 368 height 62
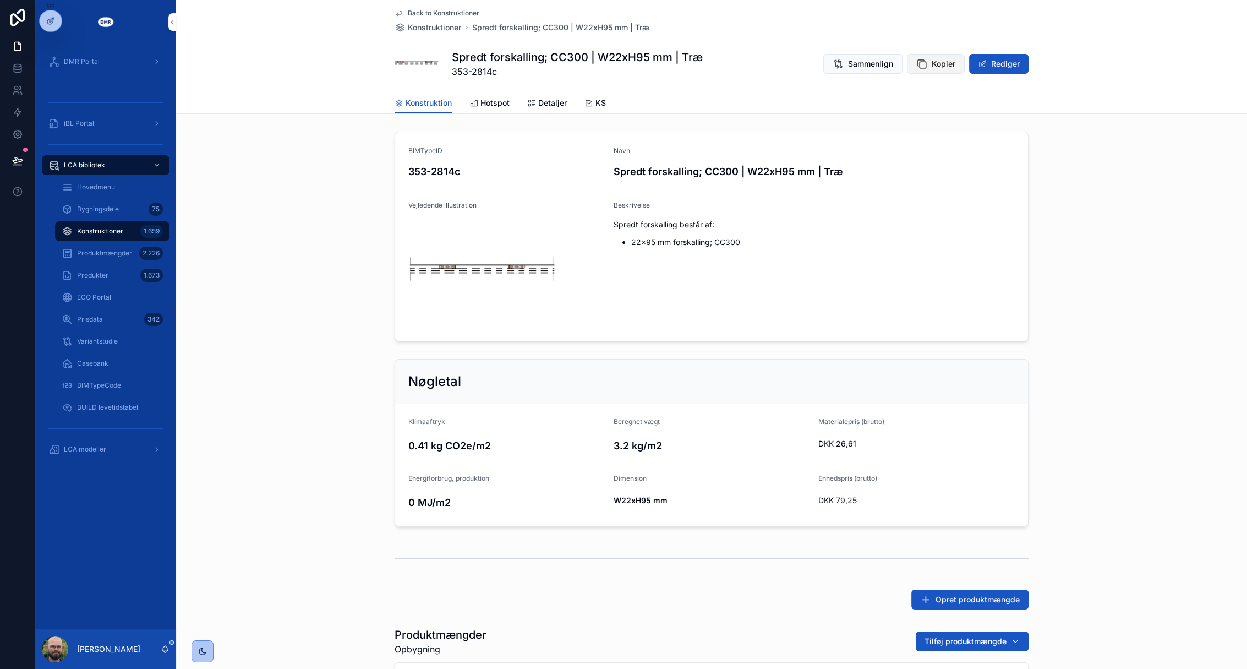
click at [919, 62] on icon "scrollable content" at bounding box center [921, 63] width 11 height 11
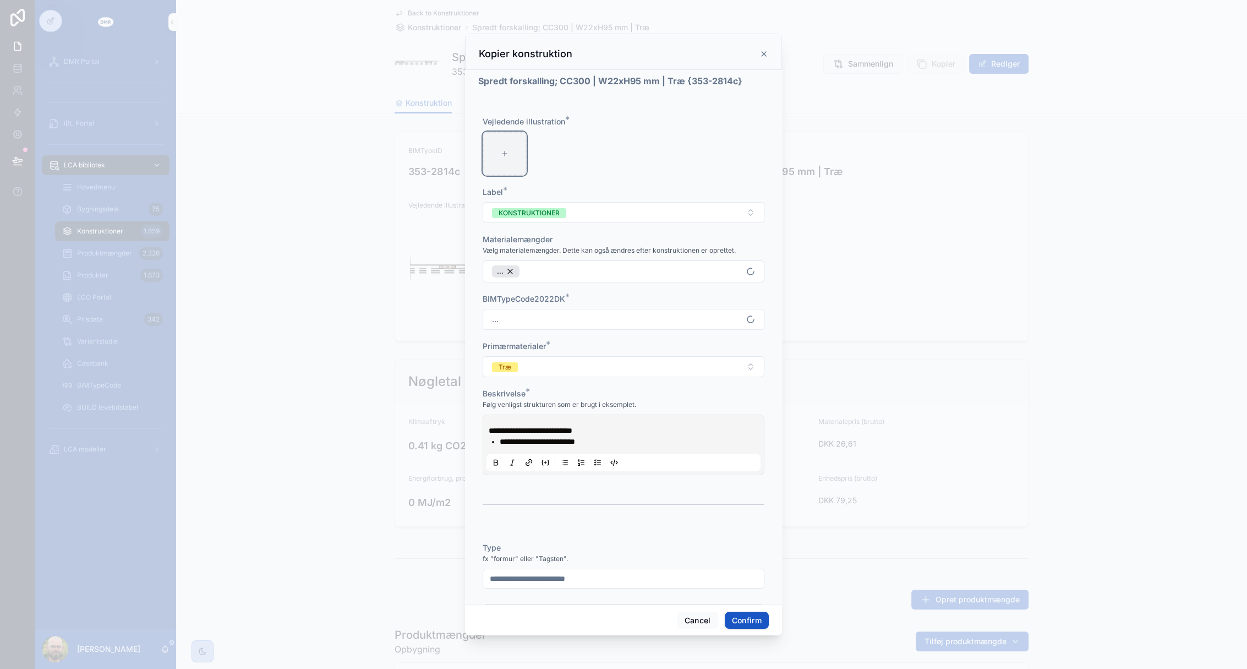
click at [525, 154] on div at bounding box center [505, 154] width 44 height 44
click at [696, 615] on button "Cancel" at bounding box center [697, 620] width 41 height 18
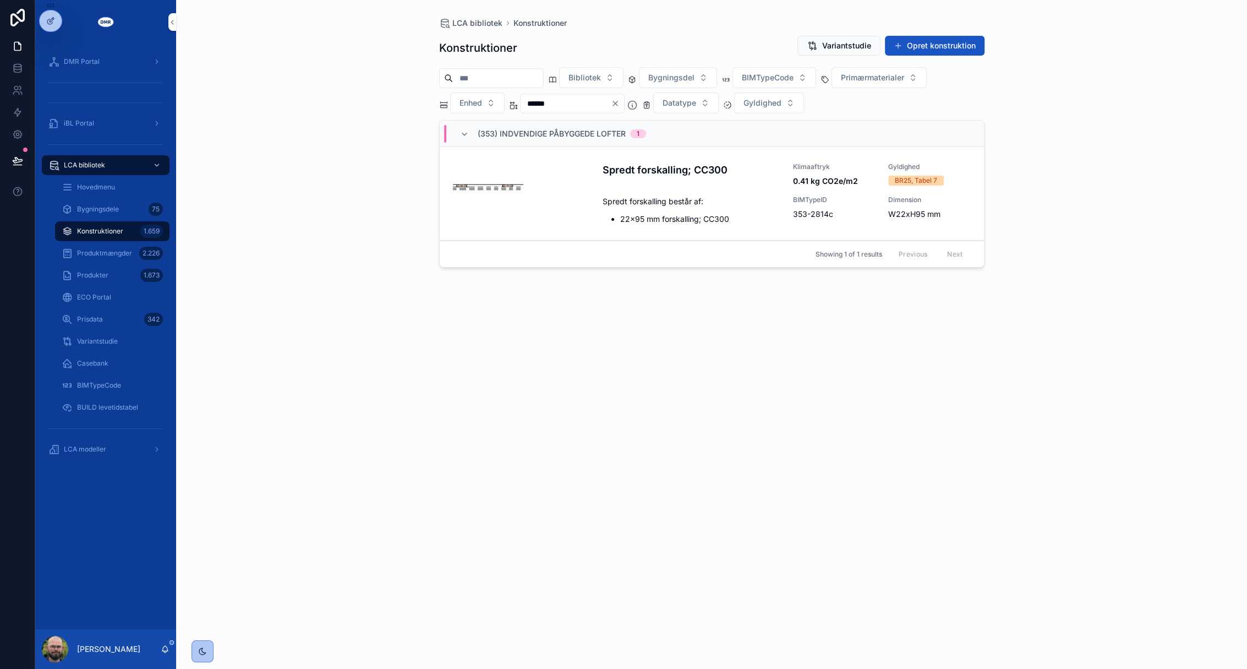
click at [533, 99] on input "******" at bounding box center [566, 103] width 90 height 15
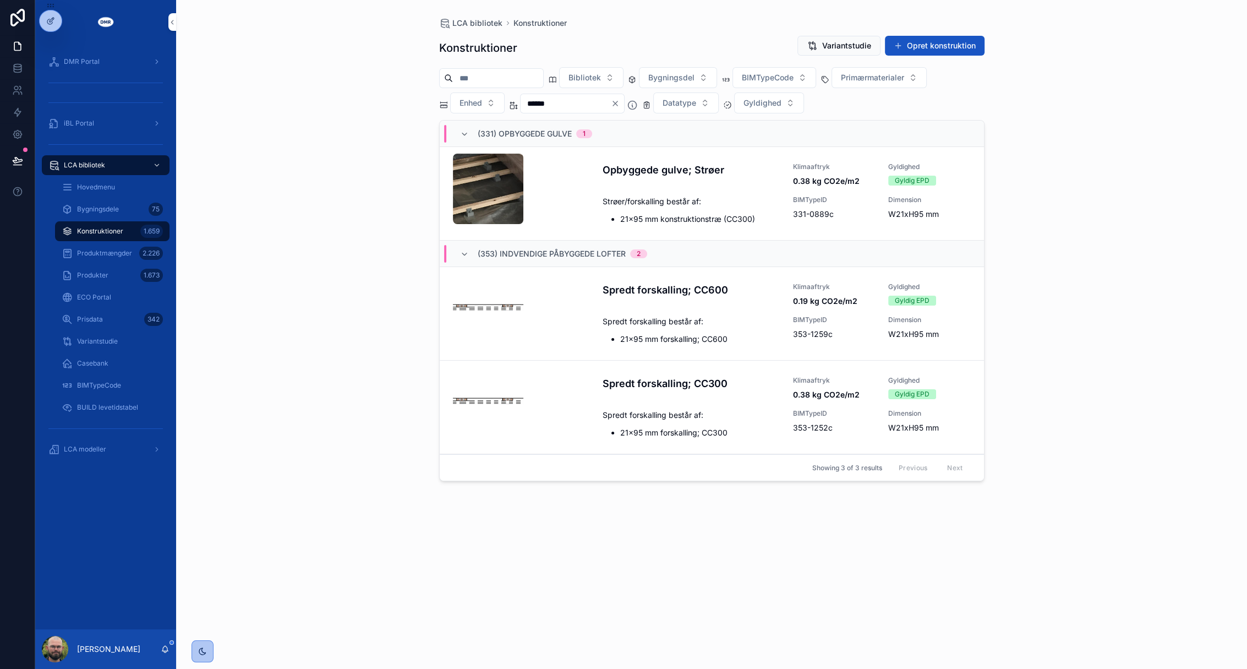
click at [394, 211] on div "LCA bibliotek Konstruktioner Konstruktioner Variantstudie Opret konstruktion Bi…" at bounding box center [711, 334] width 1071 height 669
click at [0, 0] on icon "scrollable content" at bounding box center [0, 0] width 0 height 0
click at [261, 519] on div "LCA bibliotek Konstruktioner Konstruktioner Variantstudie Opret konstruktion Bi…" at bounding box center [711, 334] width 1071 height 669
drag, startPoint x: 533, startPoint y: 102, endPoint x: 516, endPoint y: 104, distance: 17.1
click at [516, 104] on div "******" at bounding box center [573, 104] width 129 height 20
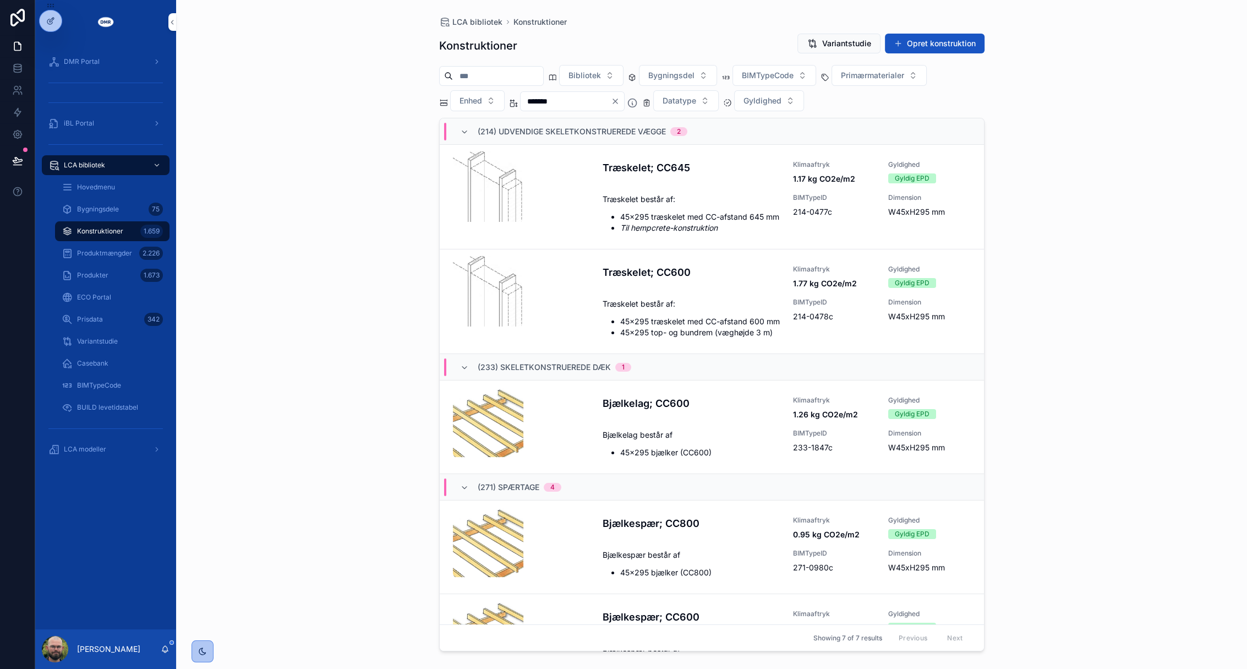
scroll to position [73, 0]
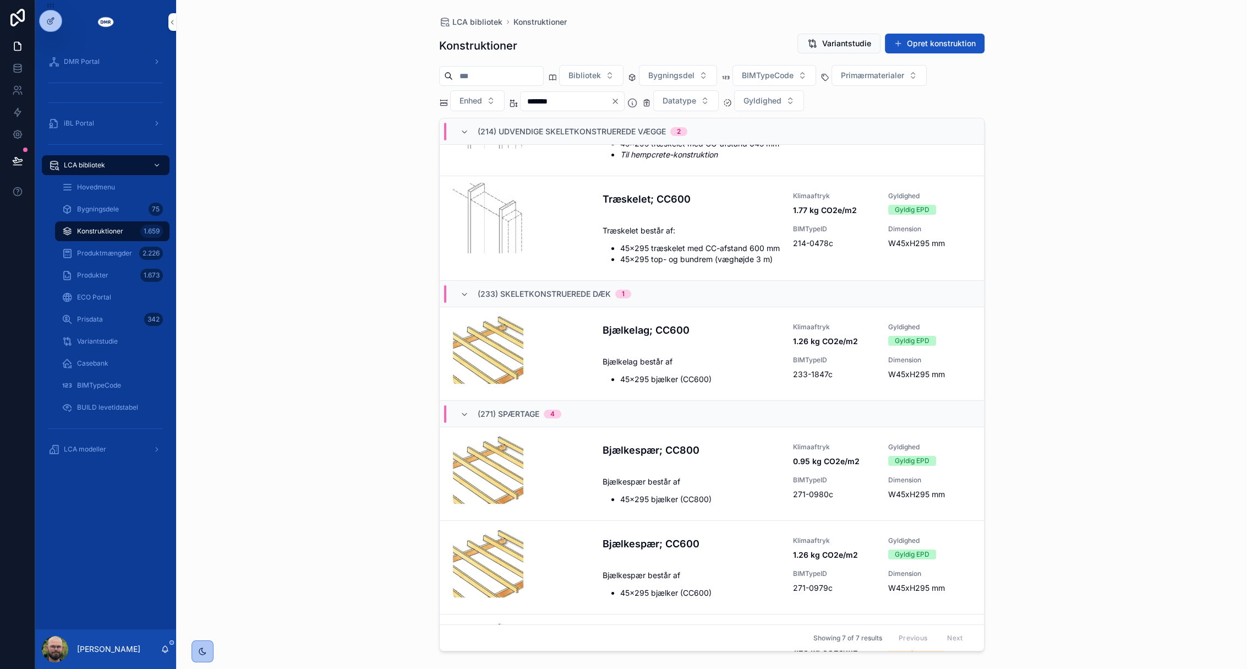
type input "*******"
click at [0, 0] on icon "scrollable content" at bounding box center [0, 0] width 0 height 0
click at [312, 439] on div "LCA bibliotek Konstruktioner Konstruktioner Variantstudie Opret konstruktion Bi…" at bounding box center [711, 334] width 1071 height 669
click at [995, 365] on div "LCA bibliotek Konstruktioner Konstruktioner Variantstudie Opret konstruktion Bi…" at bounding box center [711, 334] width 1071 height 669
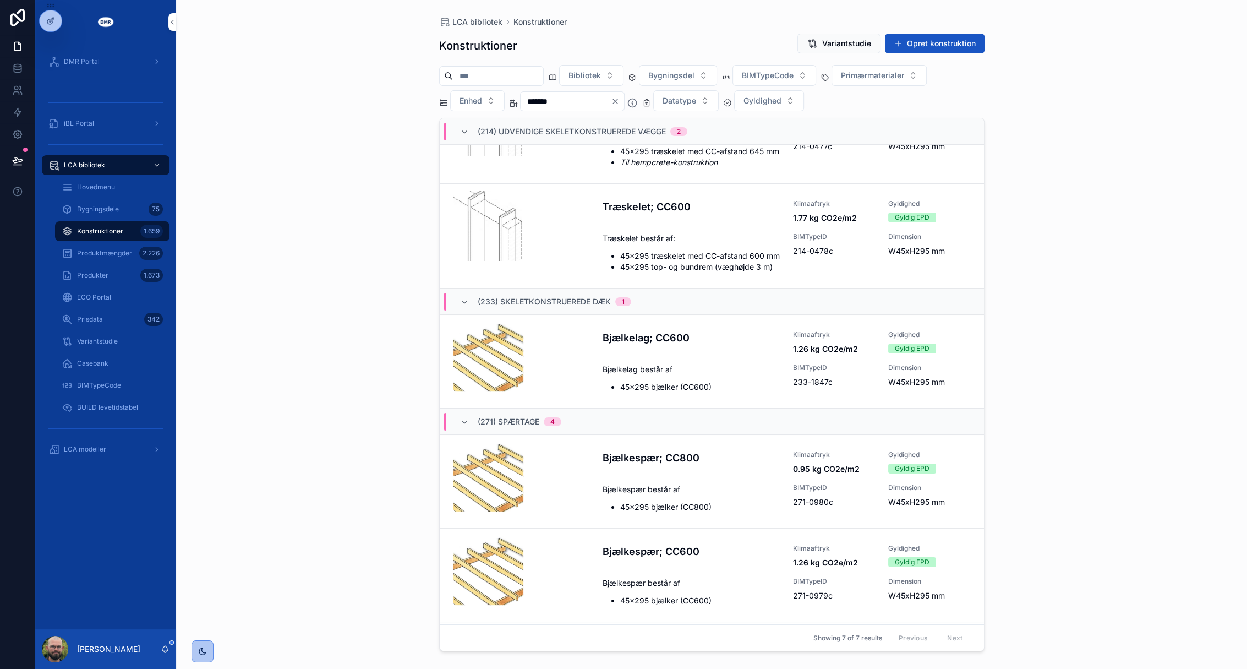
scroll to position [57, 0]
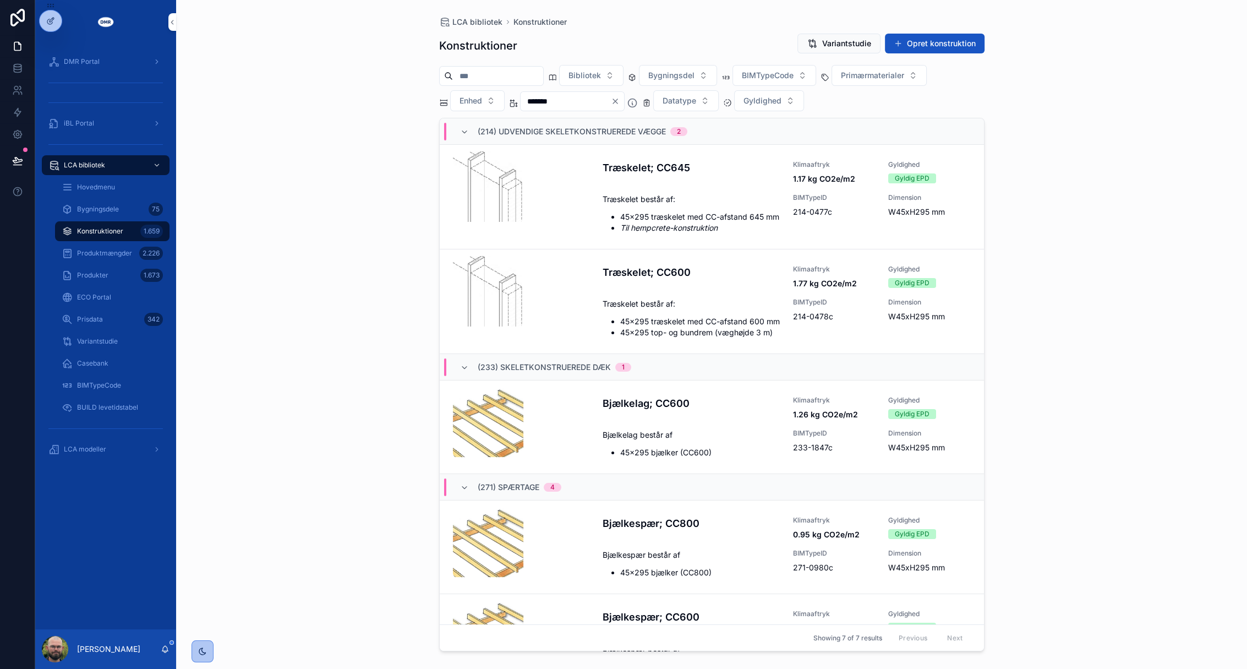
click at [105, 431] on div "scrollable content" at bounding box center [106, 428] width 128 height 18
click at [105, 438] on div "LCA modeller" at bounding box center [105, 449] width 141 height 22
click at [105, 451] on span "LCA modeller" at bounding box center [85, 449] width 42 height 9
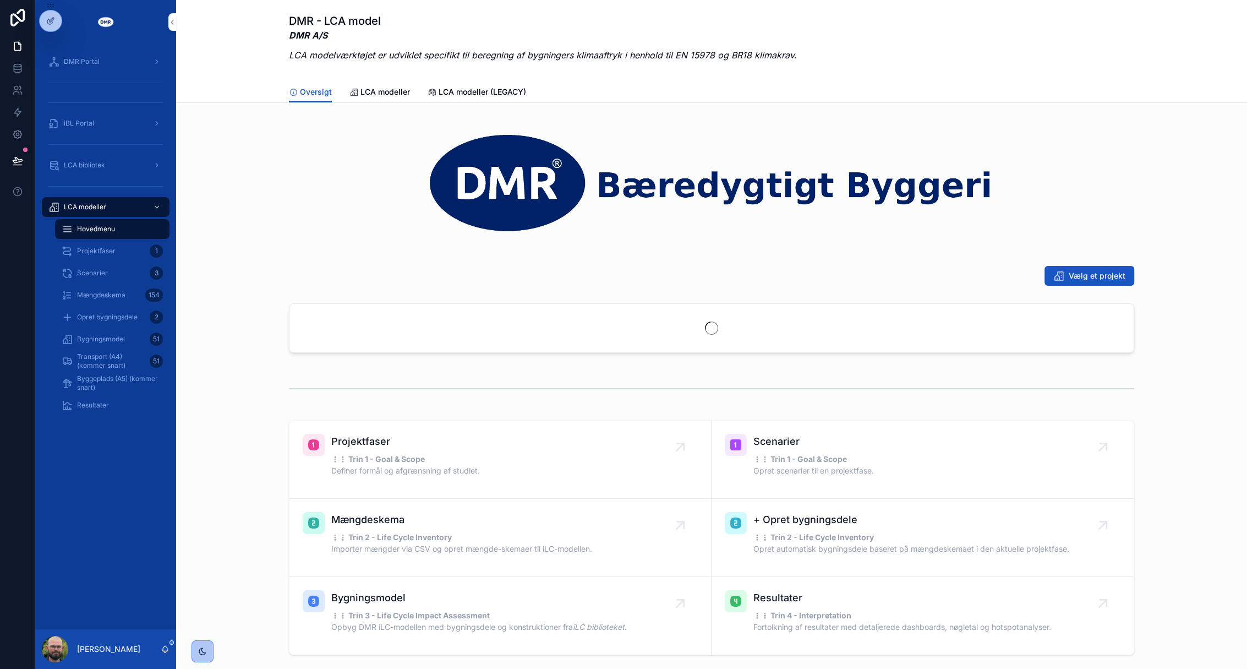
click at [132, 361] on span "Transport (A4) (kommer snart)" at bounding box center [111, 361] width 68 height 18
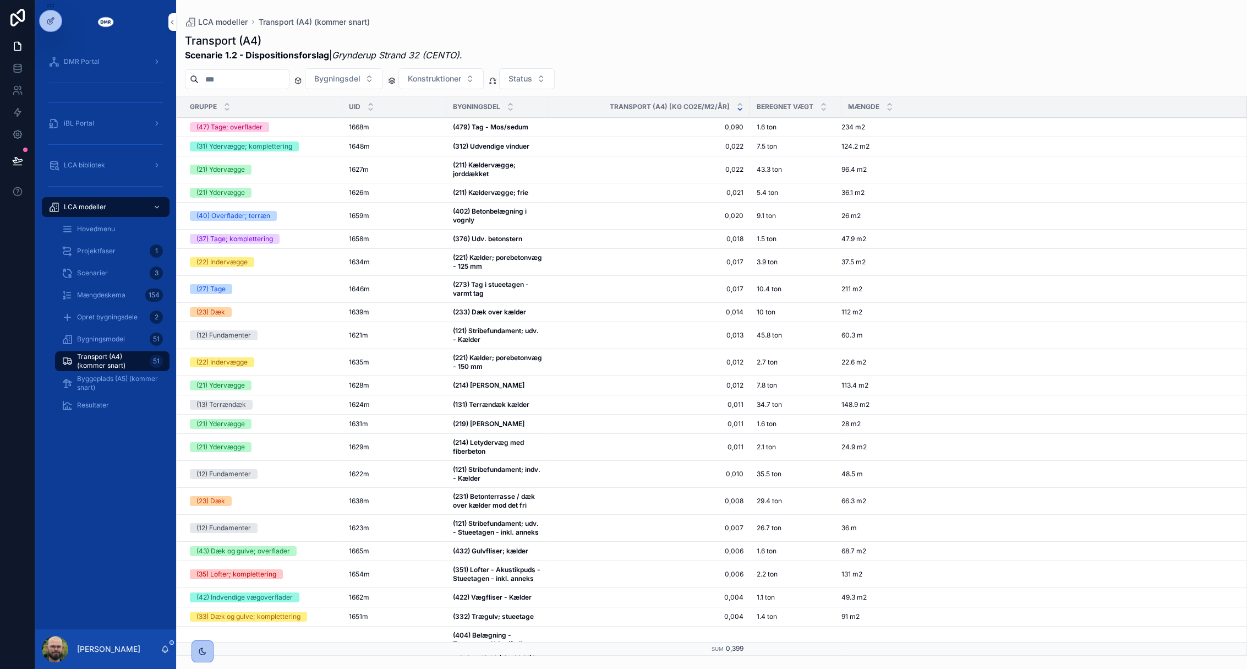
click at [150, 559] on div "DMR Portal iBL Portal LCA bibliotek LCA modeller Hovedmenu Projektfaser 1 Scena…" at bounding box center [105, 336] width 141 height 585
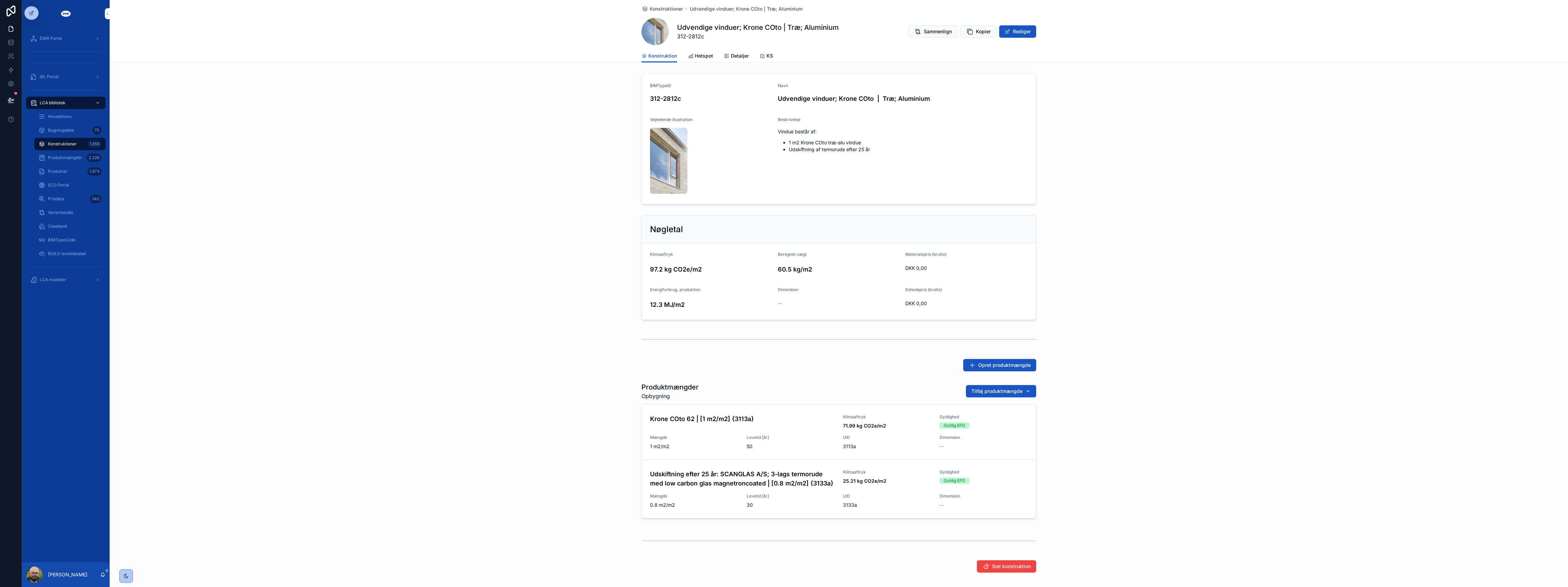
click at [730, 485] on h4 "Udskiftning efter 25 år: SCANGLAS A/S; 3-lags termorude med low carbon glas mag…" at bounding box center [742, 479] width 185 height 19
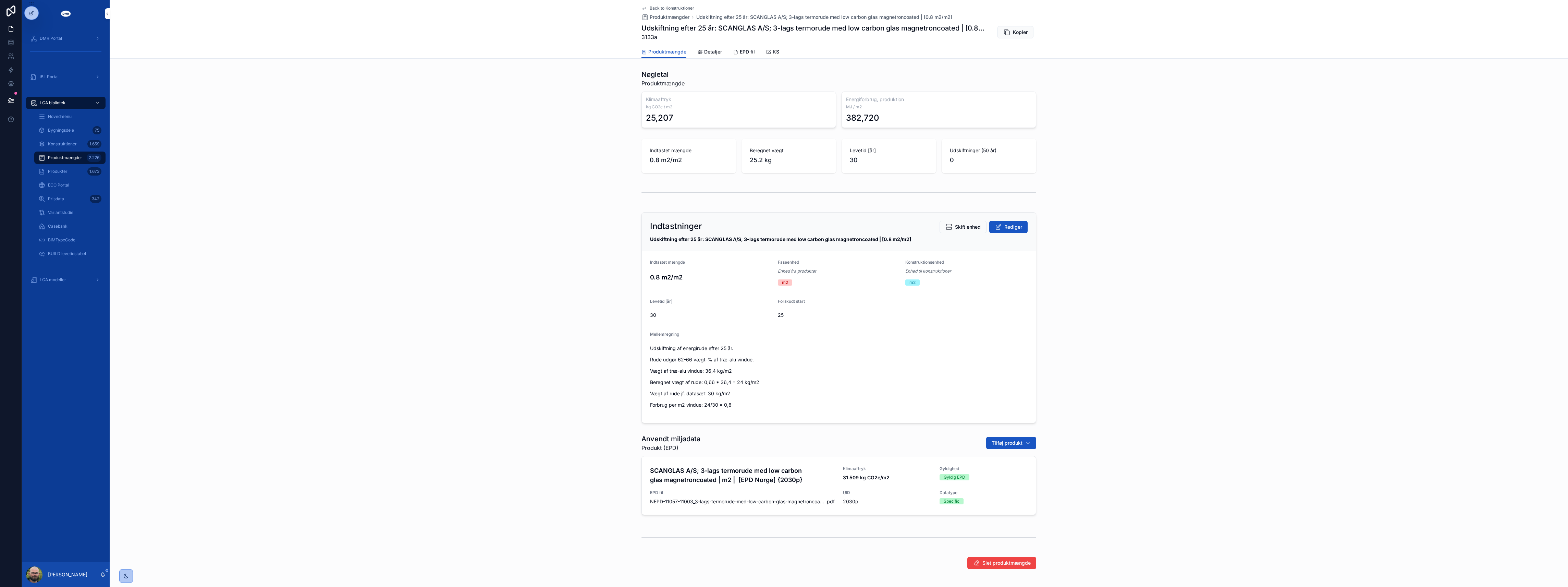
click at [750, 158] on span "25.2 kg" at bounding box center [788, 160] width 78 height 9
click at [496, 410] on div "Indtastninger Skift enhed Rediger Udskiftning efter 25 år: SCANGLAS A/S; 3-lags…" at bounding box center [839, 317] width 1458 height 216
click at [364, 522] on div "Nøgletal Produktmængde Klimaaftryk kg CO2e / m2 25,207 Energiforbrug, produktio…" at bounding box center [839, 319] width 1458 height 505
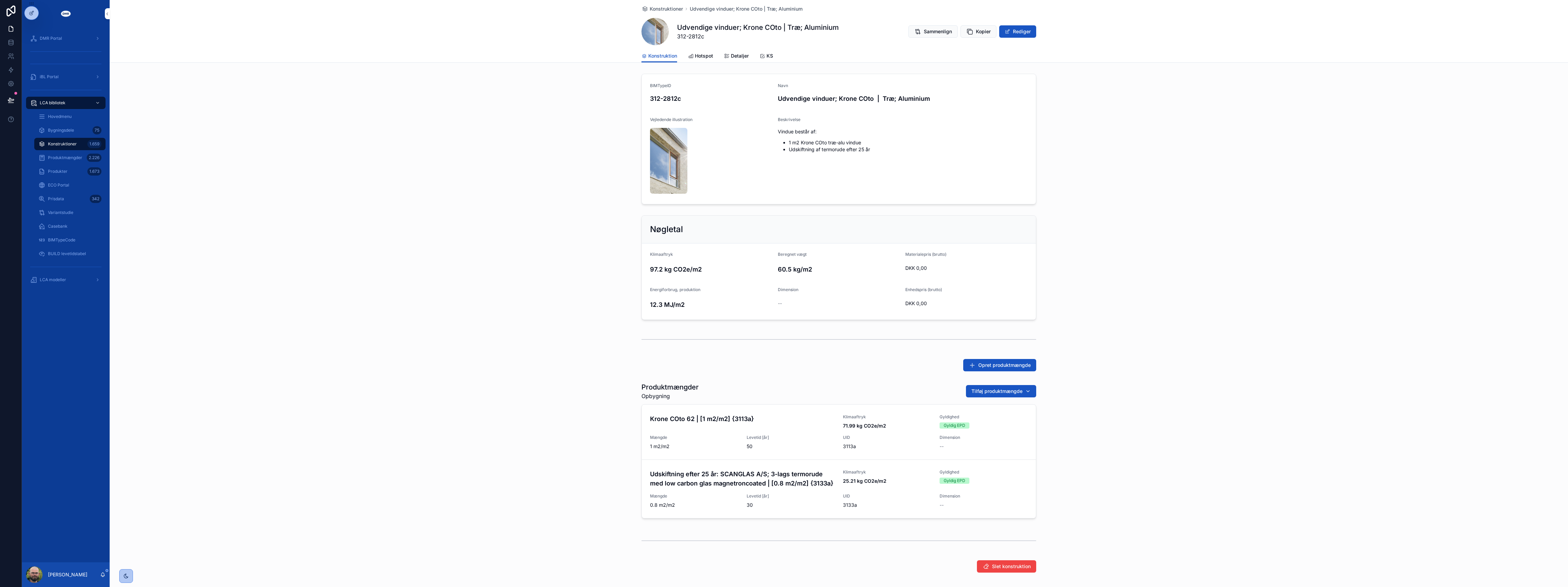
click at [670, 438] on span "Mængde" at bounding box center [694, 437] width 88 height 6
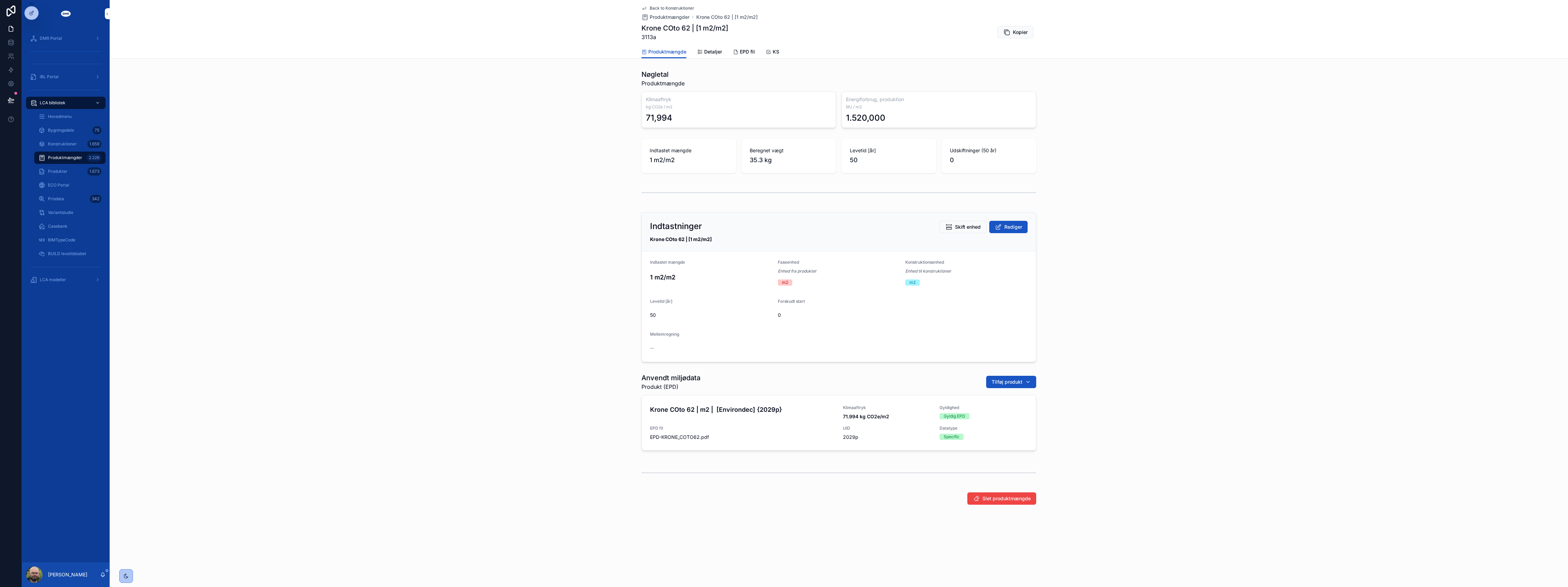
click at [552, 301] on div "Indtastninger Skift enhed Rediger Krone COto 62 | [1 m2/m2] Indtastet mængde 1 …" at bounding box center [839, 287] width 1458 height 155
click at [850, 414] on strong "71.994 kg CO2e/m2" at bounding box center [866, 416] width 46 height 6
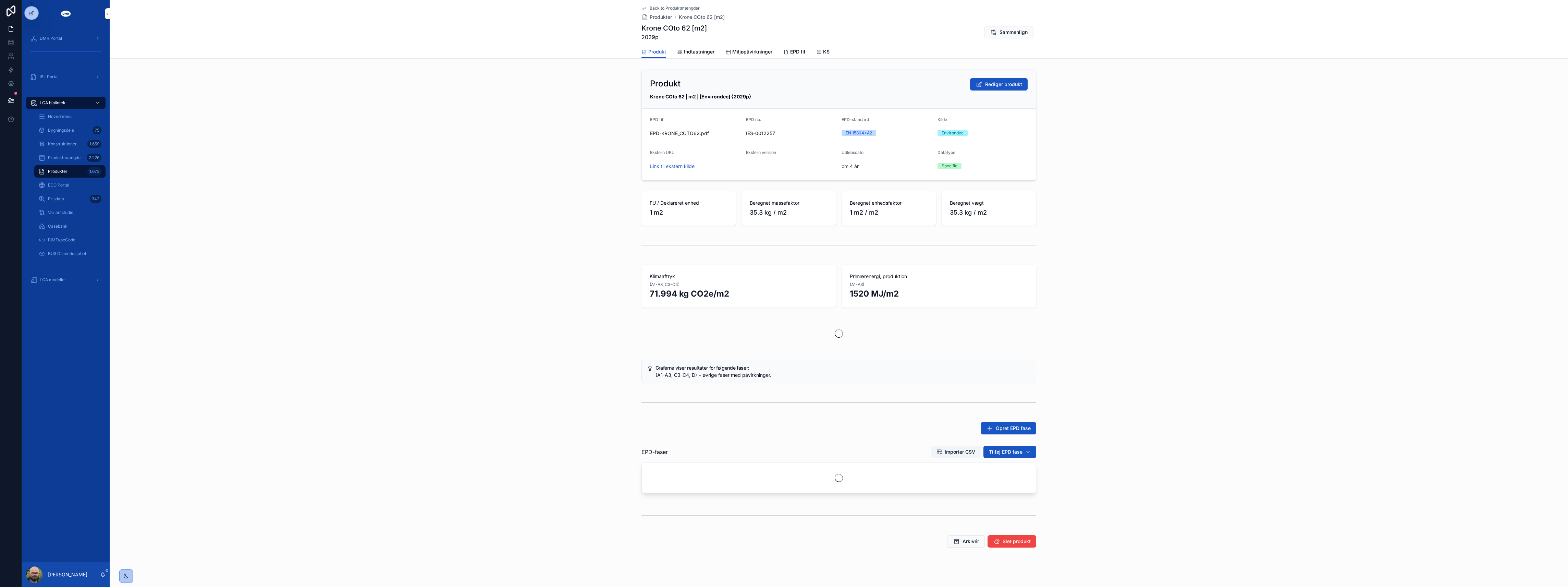
click at [696, 54] on span "Indtastninger" at bounding box center [699, 52] width 31 height 7
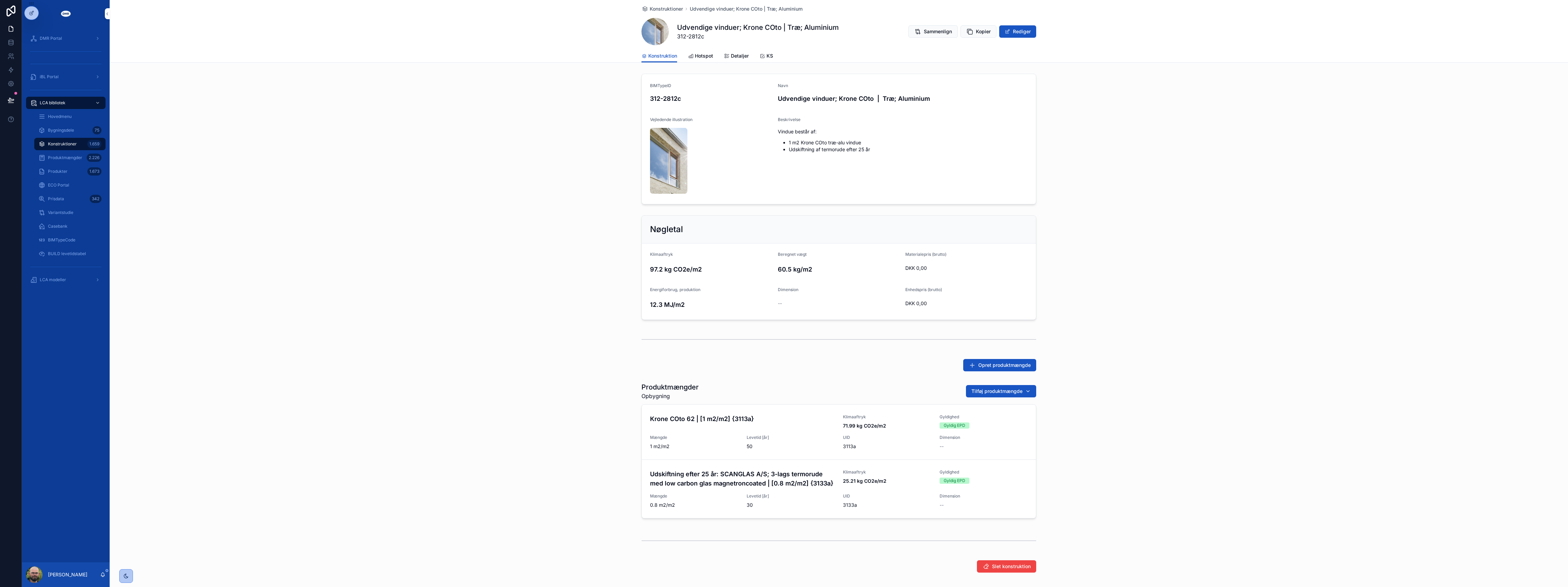
click at [795, 489] on div "Udskiftning efter 25 år: SCANGLAS A/S; 3-lags termorude med low carbon glas mag…" at bounding box center [839, 489] width 377 height 39
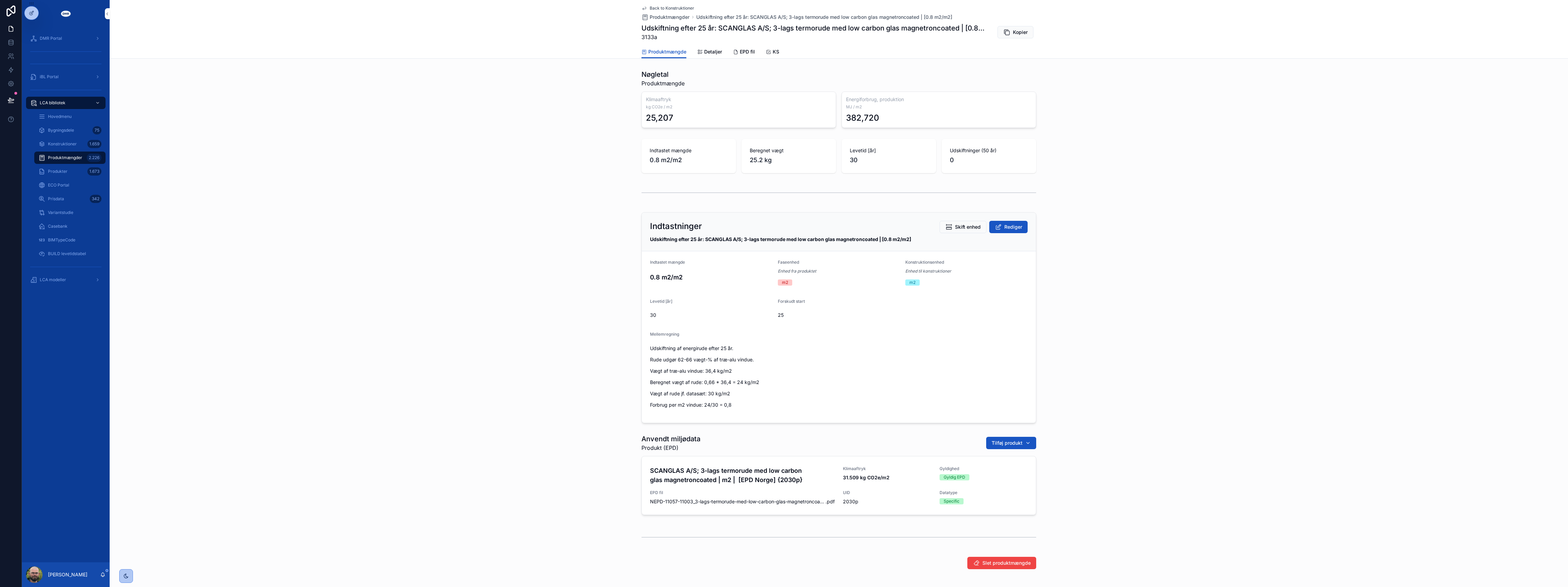
click at [278, 469] on div "Anvendt miljødata Produkt (EPD) Tilføj produkt SCANGLAS A/S; 3-lags termorude m…" at bounding box center [839, 475] width 1458 height 89
click at [532, 193] on div "scrollable content" at bounding box center [839, 193] width 1458 height 22
